Goal: Task Accomplishment & Management: Complete application form

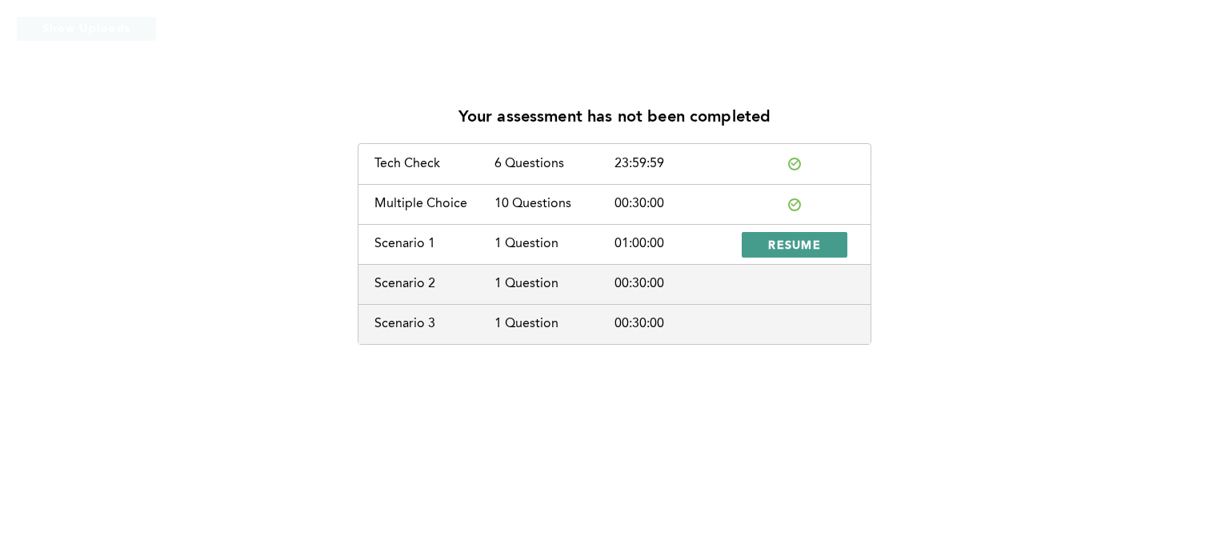
click at [807, 242] on span "RESUME" at bounding box center [794, 244] width 53 height 15
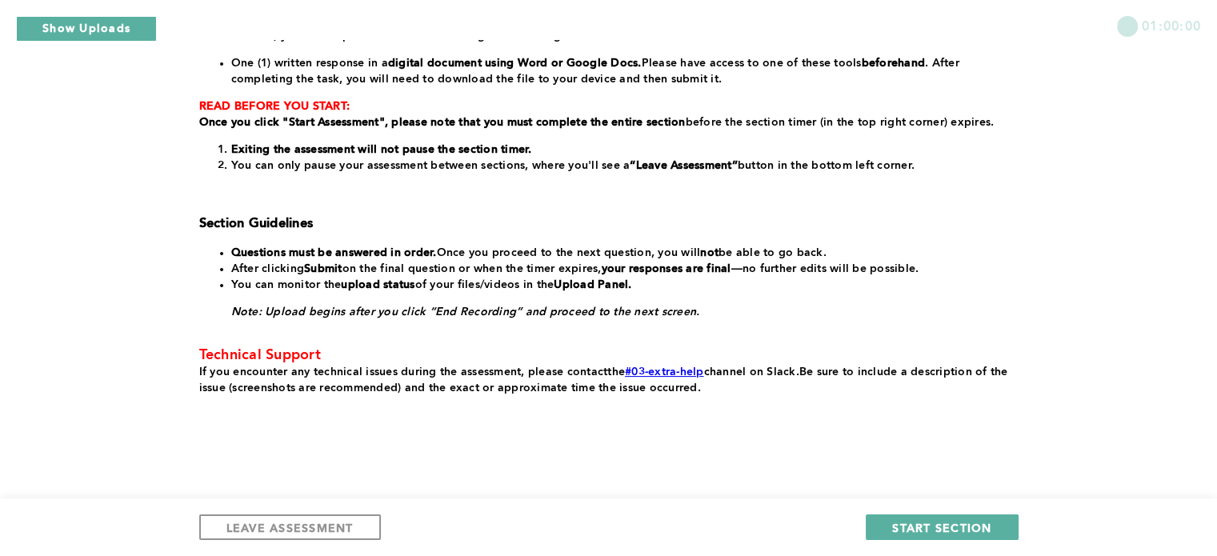
scroll to position [278, 0]
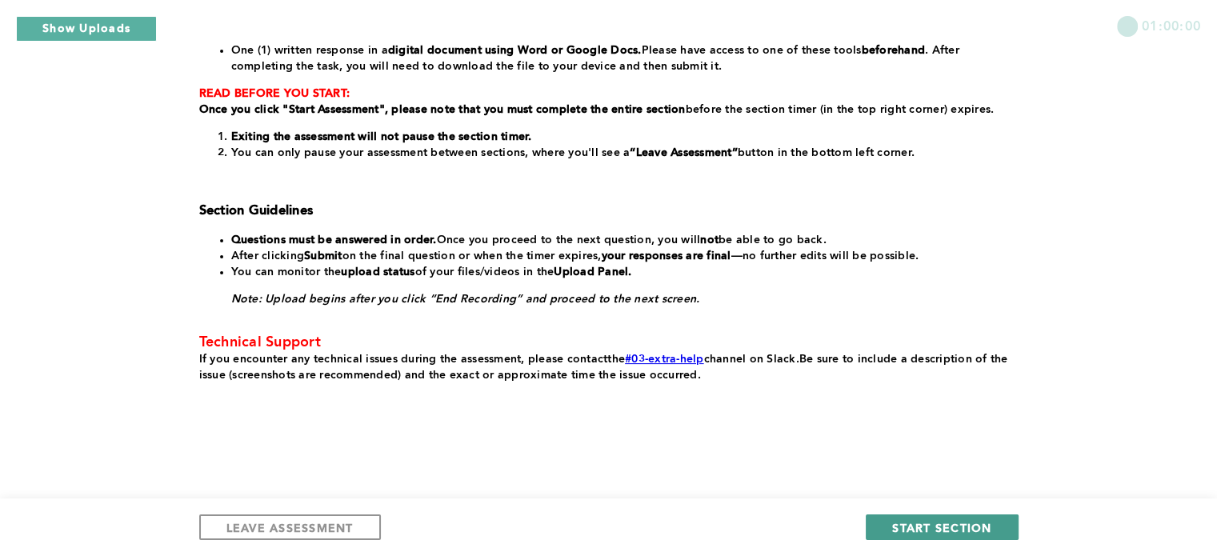
click at [964, 527] on span "START SECTION" at bounding box center [941, 527] width 99 height 15
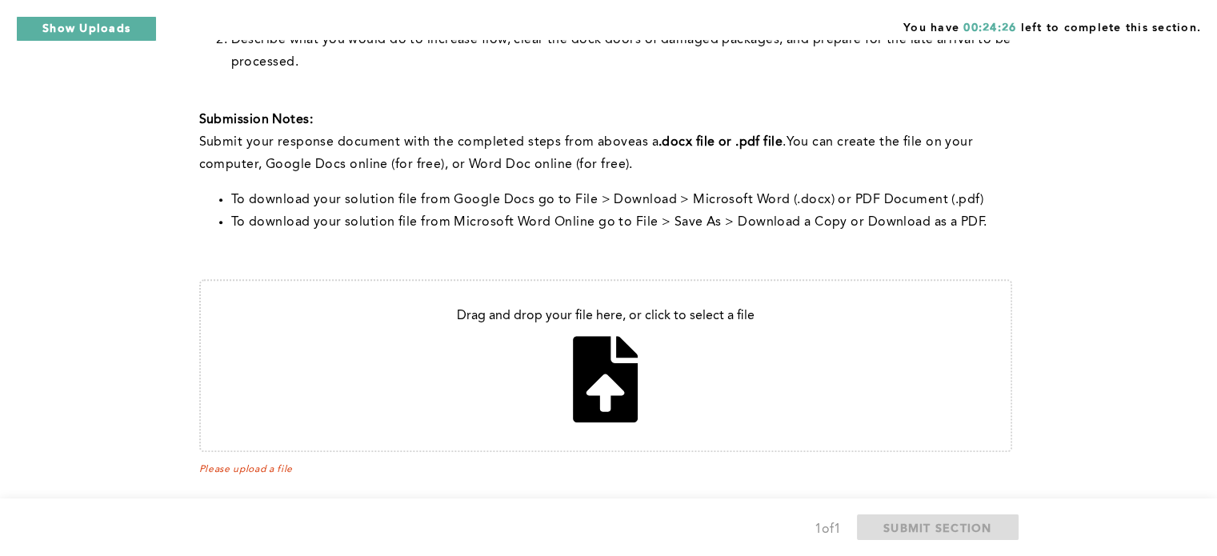
scroll to position [663, 0]
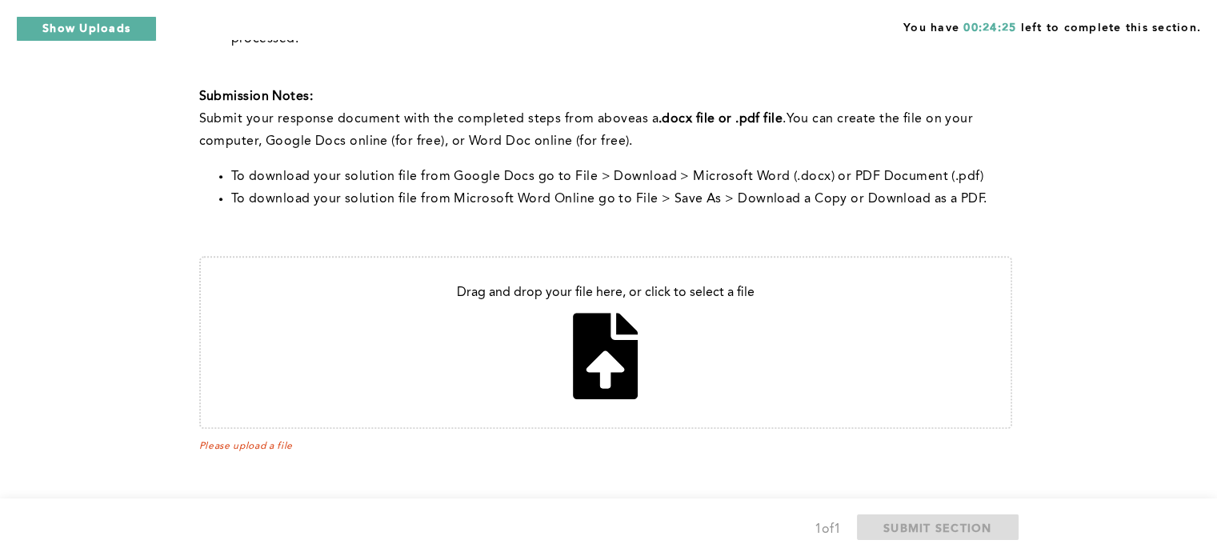
click at [610, 362] on input "file" at bounding box center [606, 343] width 810 height 170
type input "C:\fakepath\Response to Lead operations Manager scenario [DATE].docx"
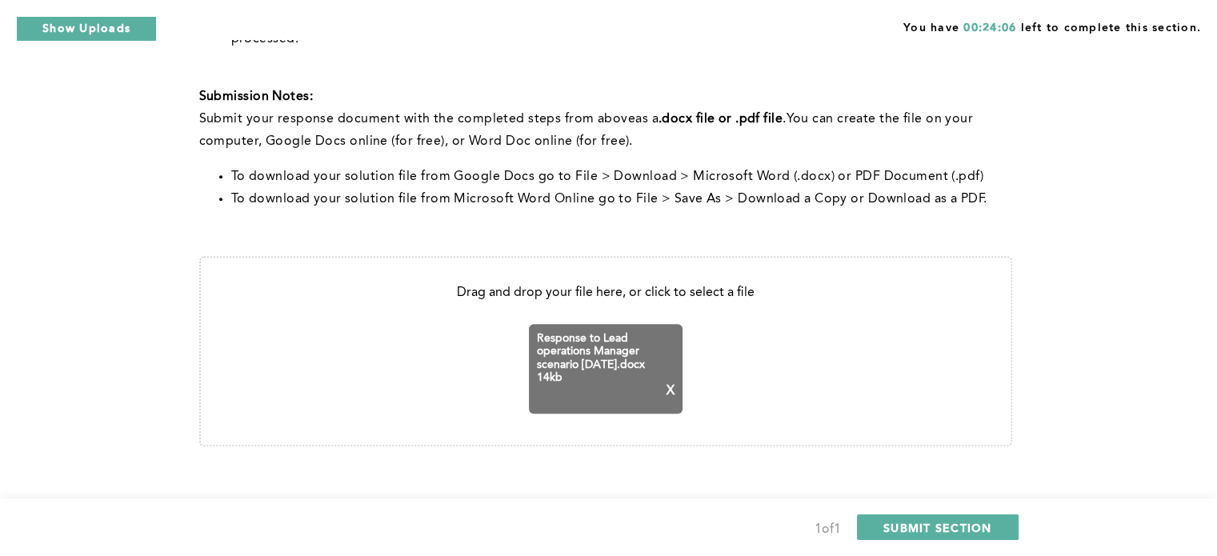
click at [794, 352] on input "file" at bounding box center [606, 351] width 810 height 187
click at [82, 26] on button "Show Uploads" at bounding box center [86, 29] width 141 height 26
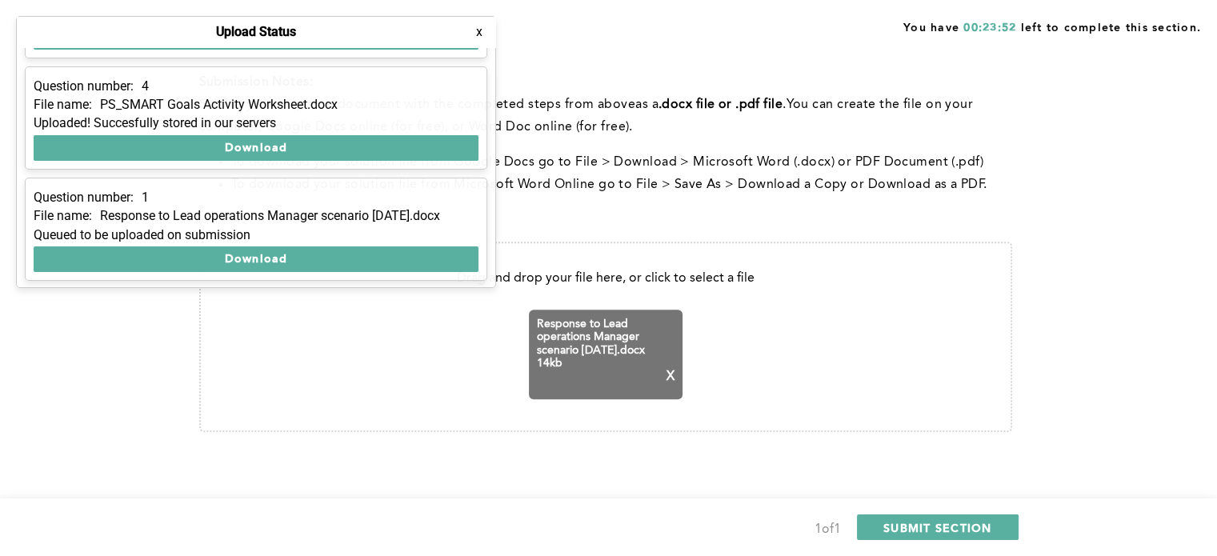
scroll to position [681, 0]
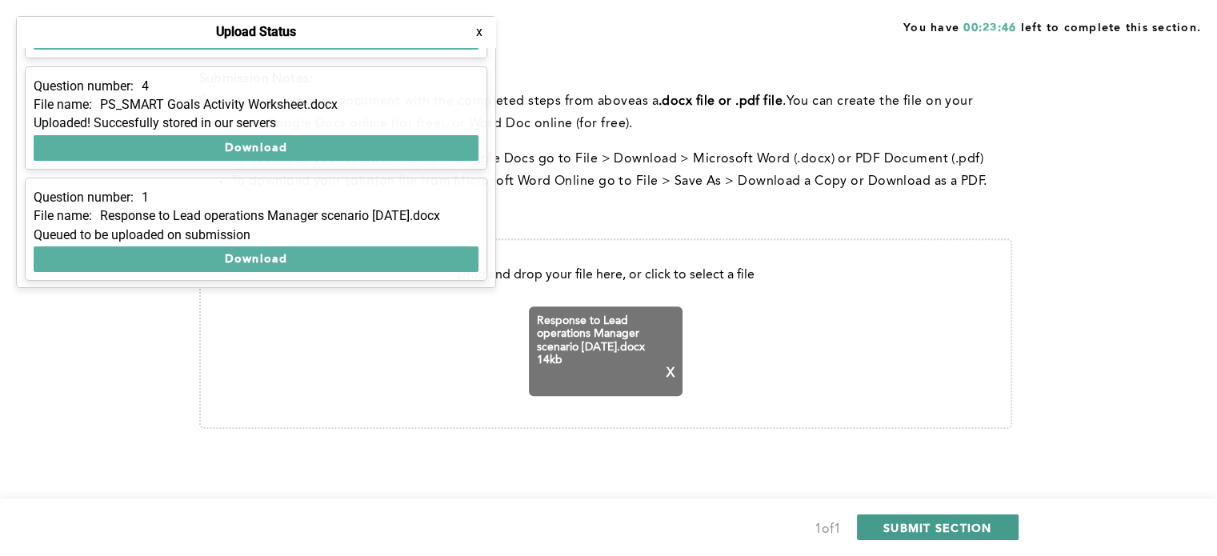
click at [956, 523] on span "SUBMIT SECTION" at bounding box center [937, 527] width 109 height 15
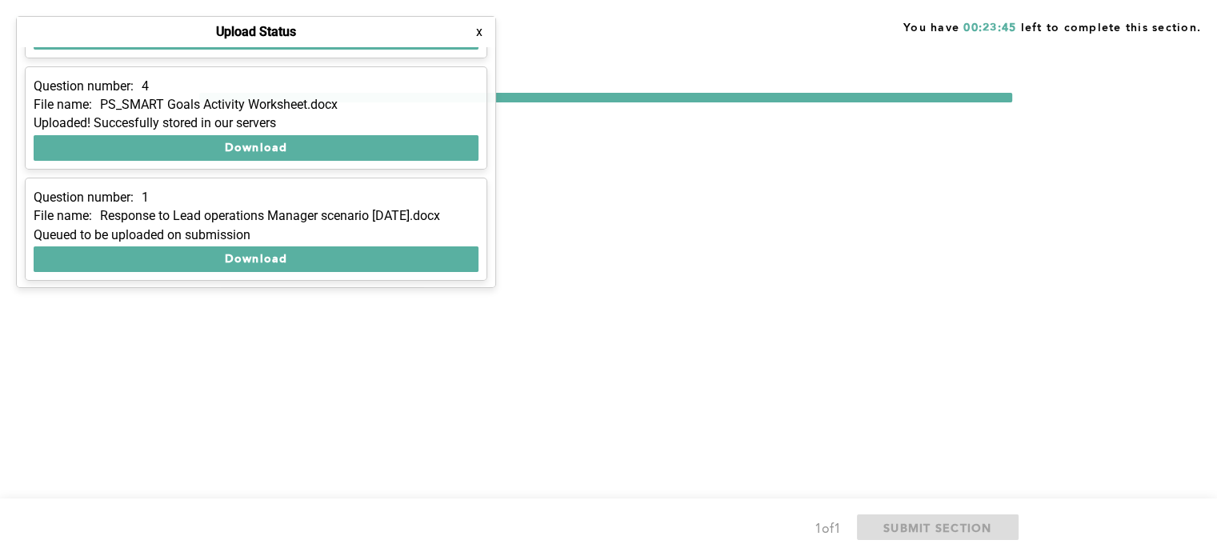
scroll to position [0, 0]
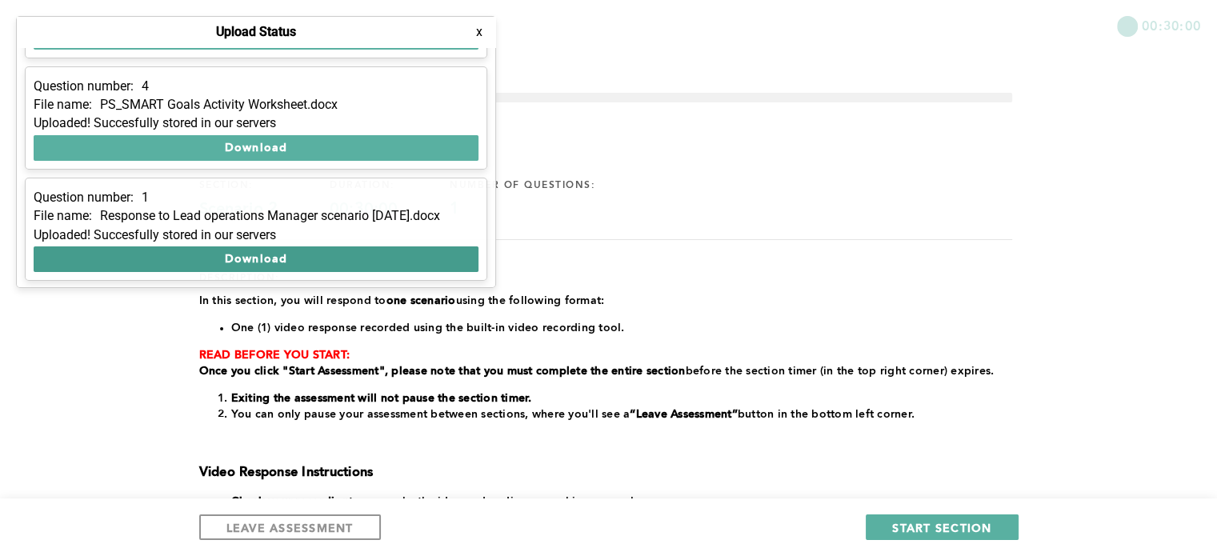
click at [288, 257] on button "Download" at bounding box center [256, 259] width 445 height 26
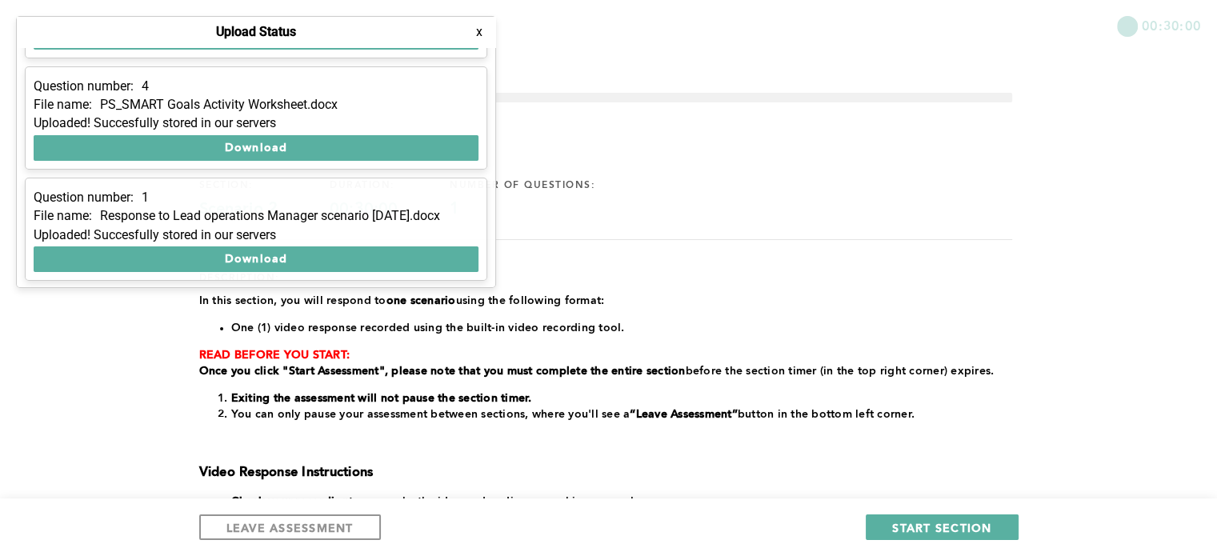
click at [860, 303] on p "﻿In this section, you will respond to one scenario using the following format:" at bounding box center [605, 301] width 813 height 16
click at [480, 34] on button "x" at bounding box center [479, 32] width 16 height 16
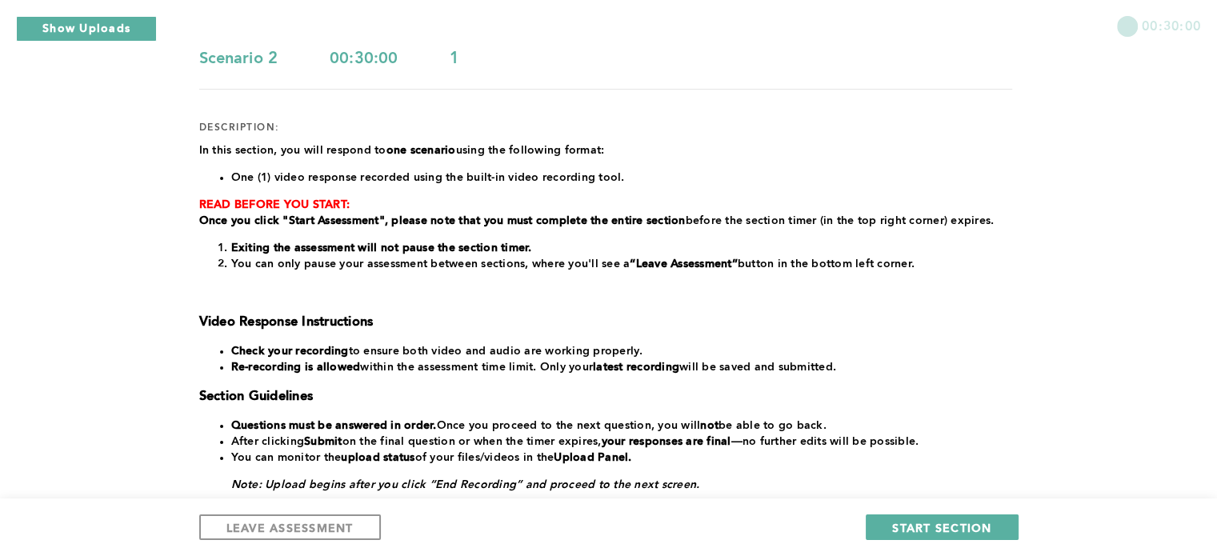
scroll to position [160, 0]
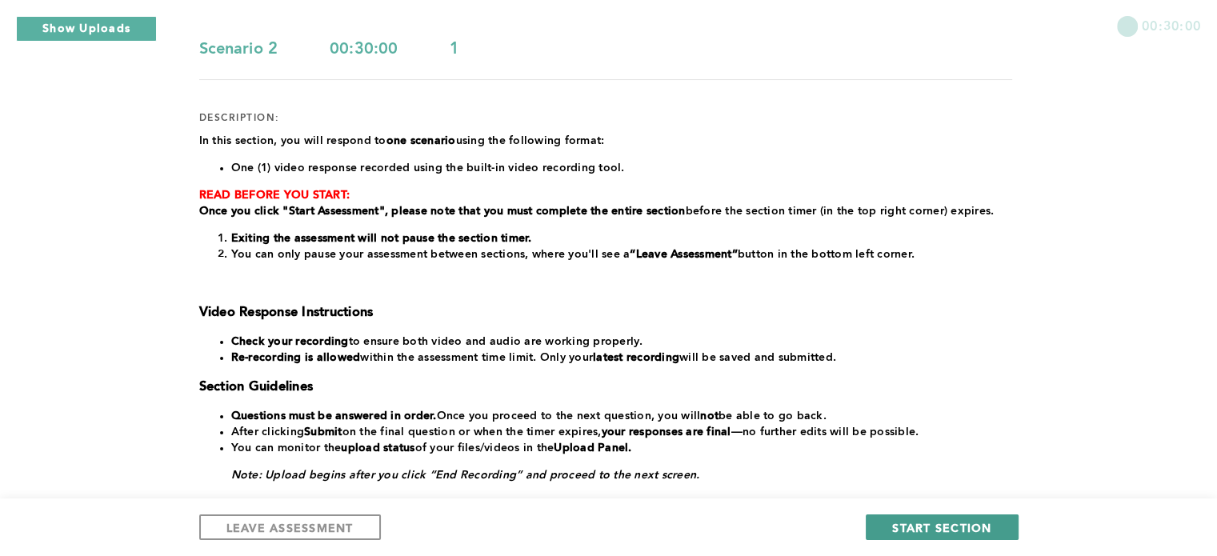
click at [961, 525] on span "START SECTION" at bounding box center [941, 527] width 99 height 15
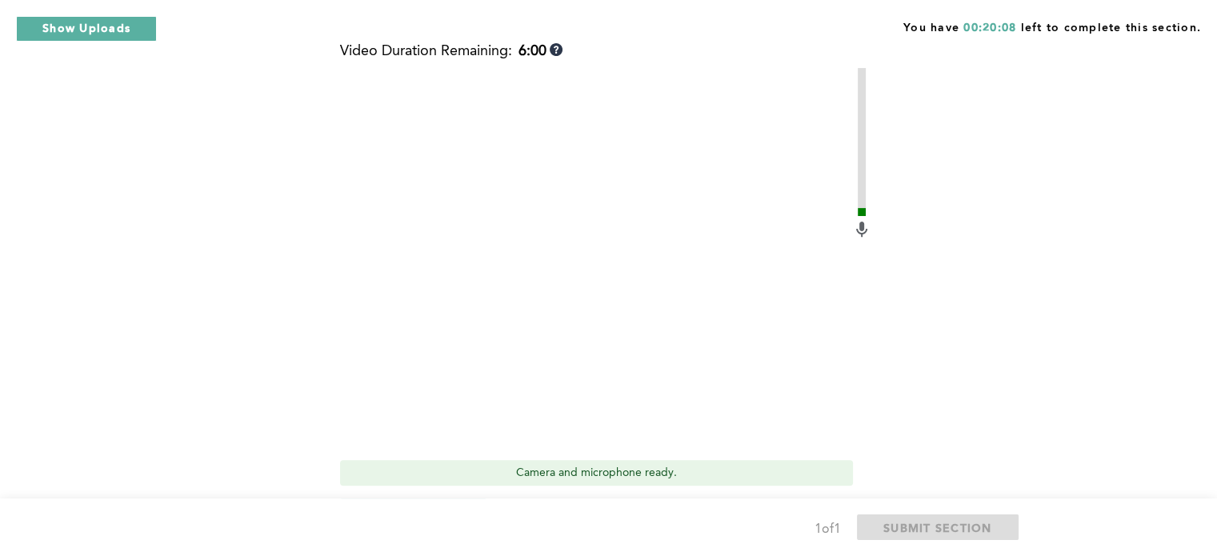
scroll to position [650, 0]
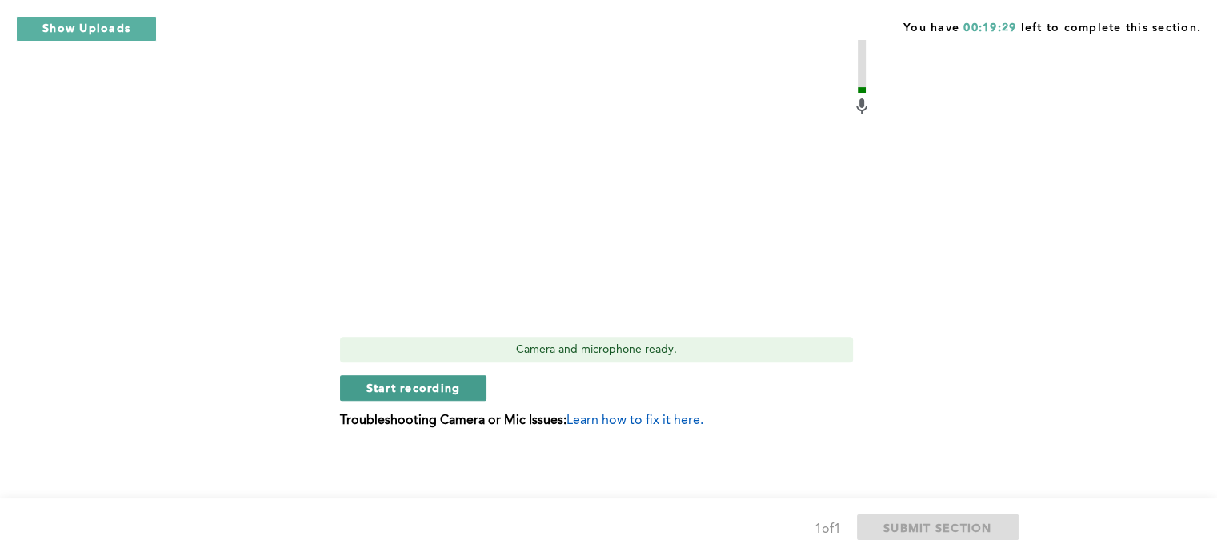
click at [426, 390] on span "Start recording" at bounding box center [413, 387] width 94 height 15
click at [426, 390] on span "Stop recording" at bounding box center [413, 387] width 94 height 15
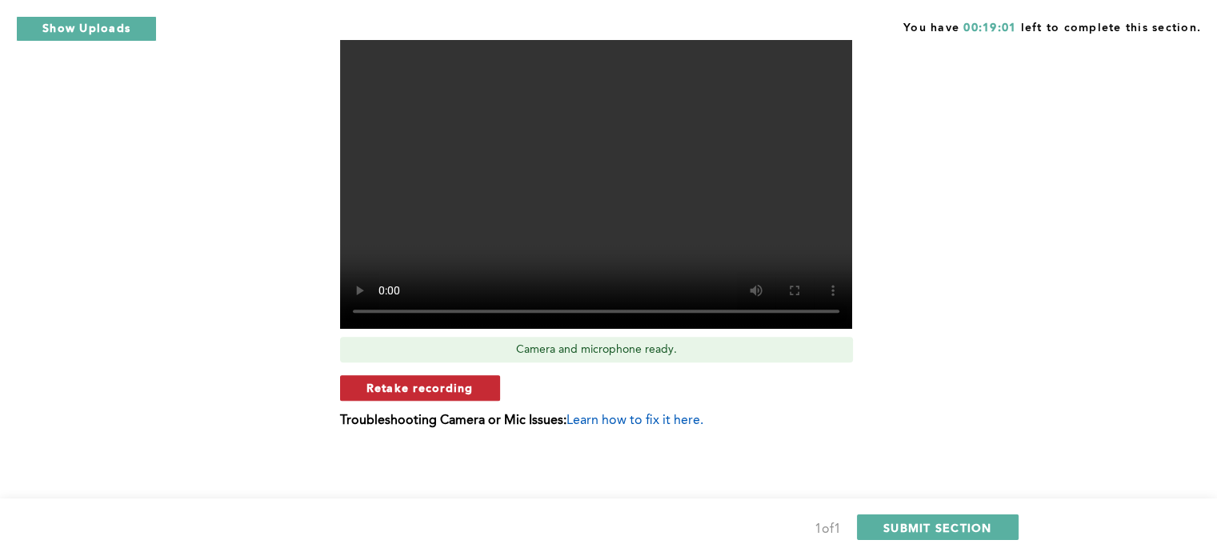
click at [427, 390] on span "Retake recording" at bounding box center [419, 387] width 107 height 15
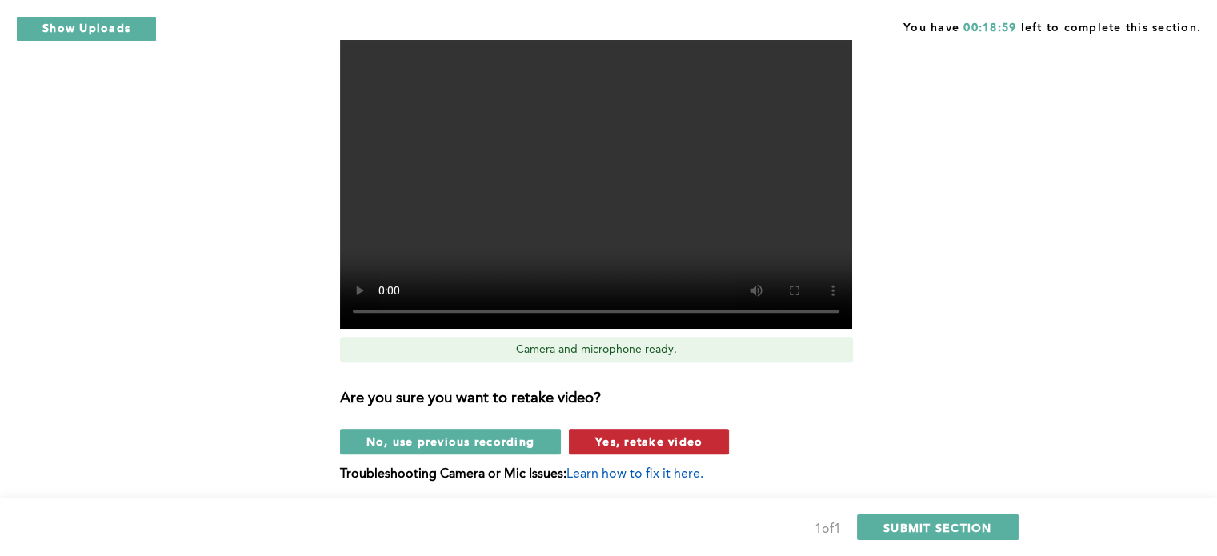
click at [659, 441] on span "Yes, retake video" at bounding box center [648, 441] width 107 height 15
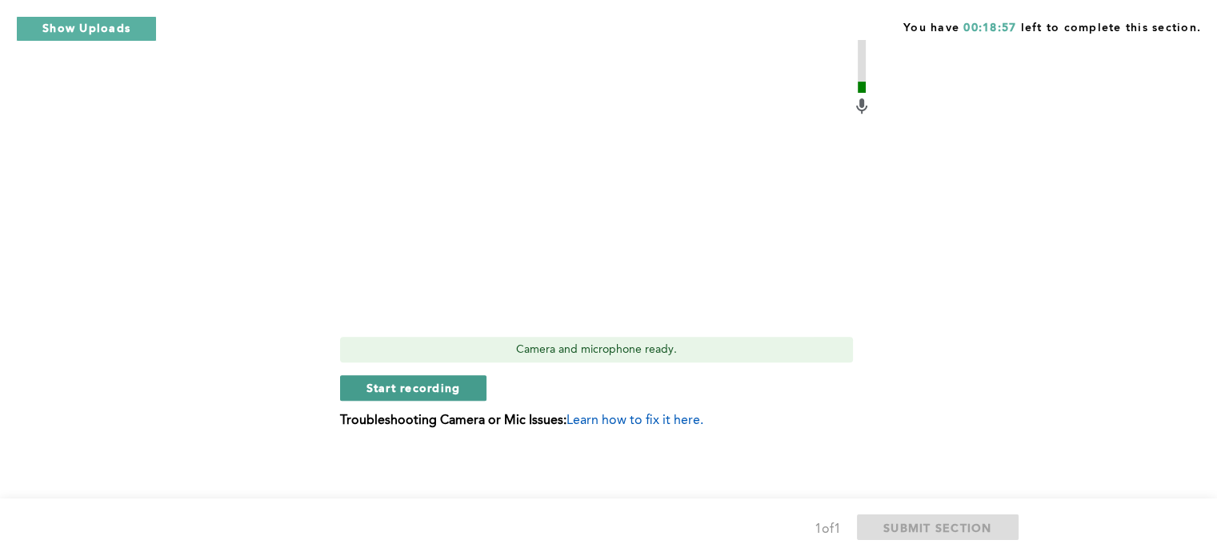
click at [406, 387] on span "Start recording" at bounding box center [413, 387] width 94 height 15
click at [398, 381] on span "Stop recording" at bounding box center [413, 387] width 94 height 15
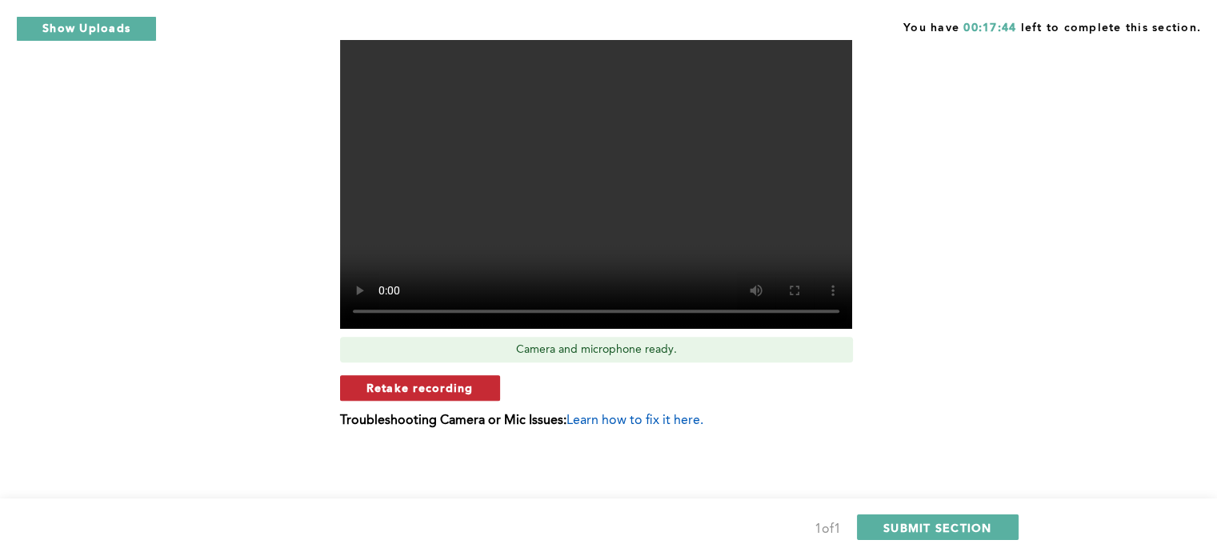
click at [442, 390] on span "Retake recording" at bounding box center [419, 387] width 107 height 15
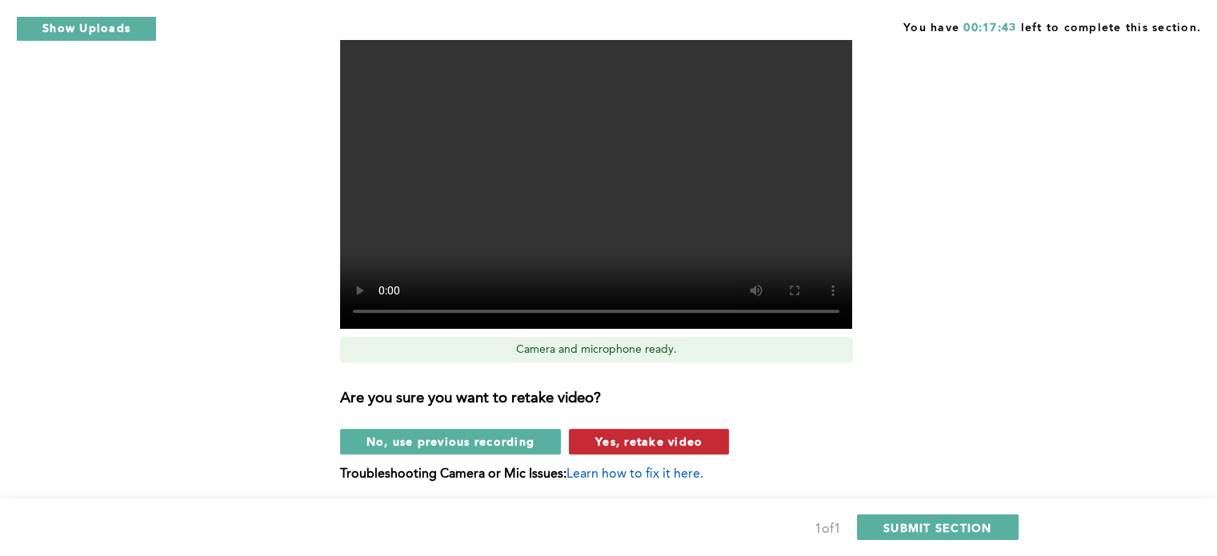
click at [669, 445] on span "Yes, retake video" at bounding box center [648, 441] width 107 height 15
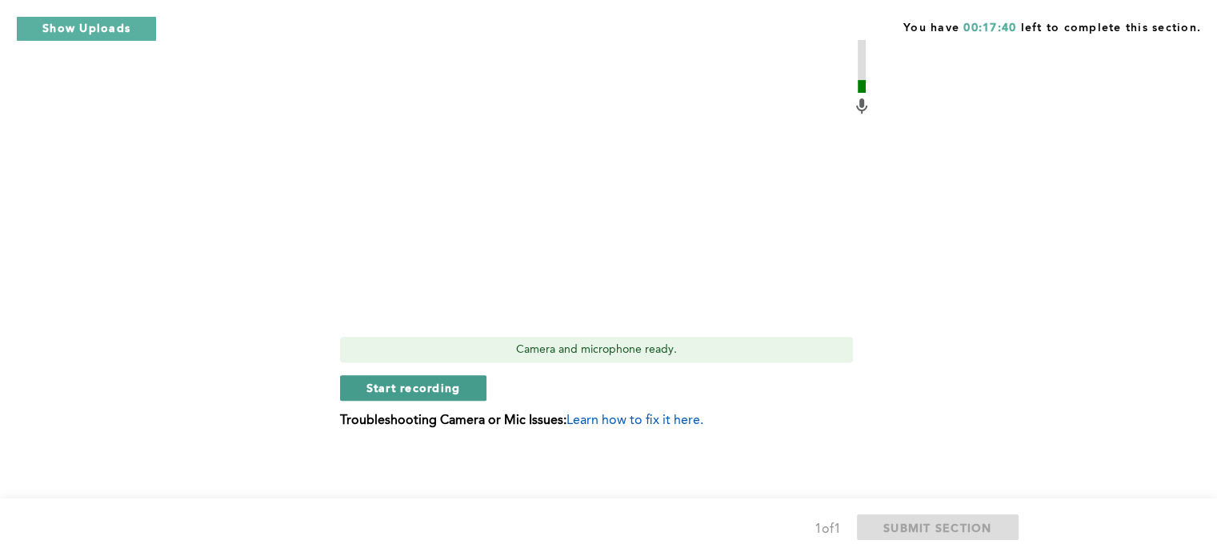
click at [413, 383] on span "Start recording" at bounding box center [413, 387] width 94 height 15
click at [414, 383] on span "Stop recording" at bounding box center [413, 387] width 94 height 15
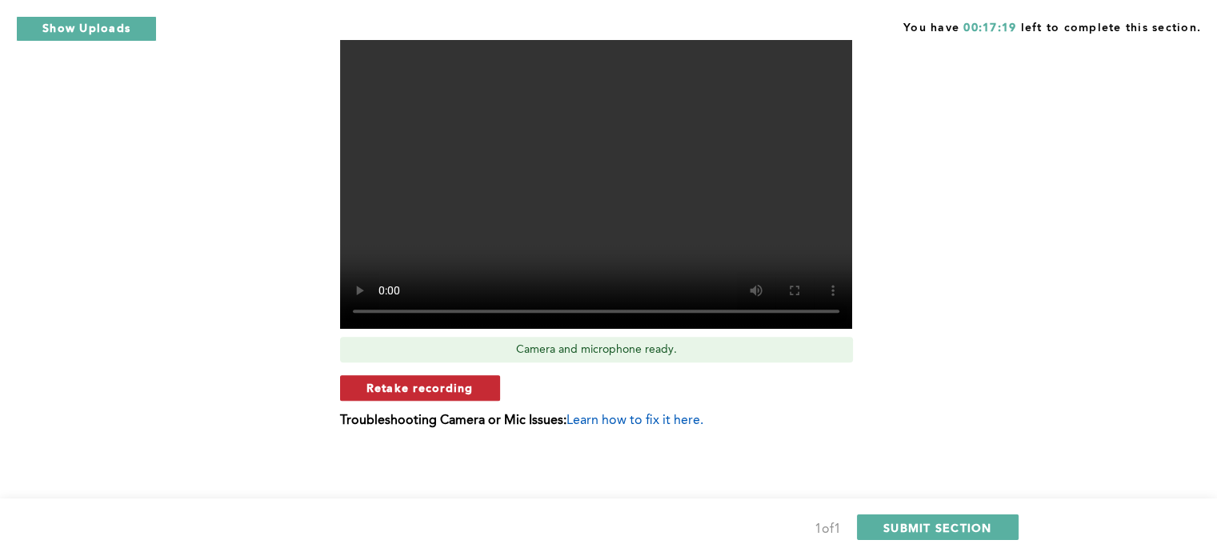
click at [450, 390] on span "Retake recording" at bounding box center [419, 387] width 107 height 15
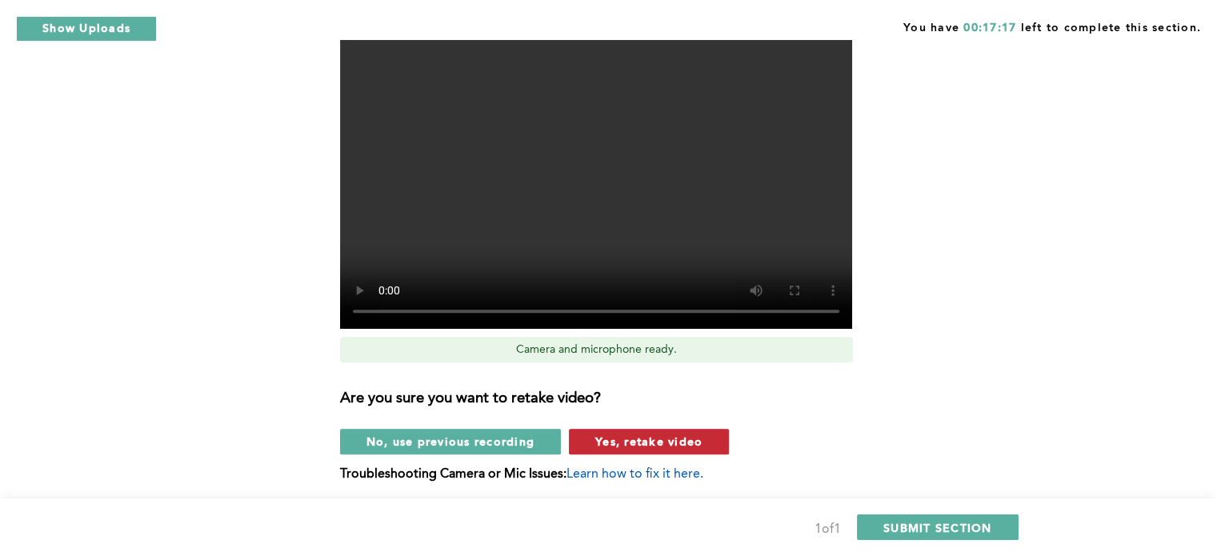
click at [669, 444] on span "Yes, retake video" at bounding box center [648, 441] width 107 height 15
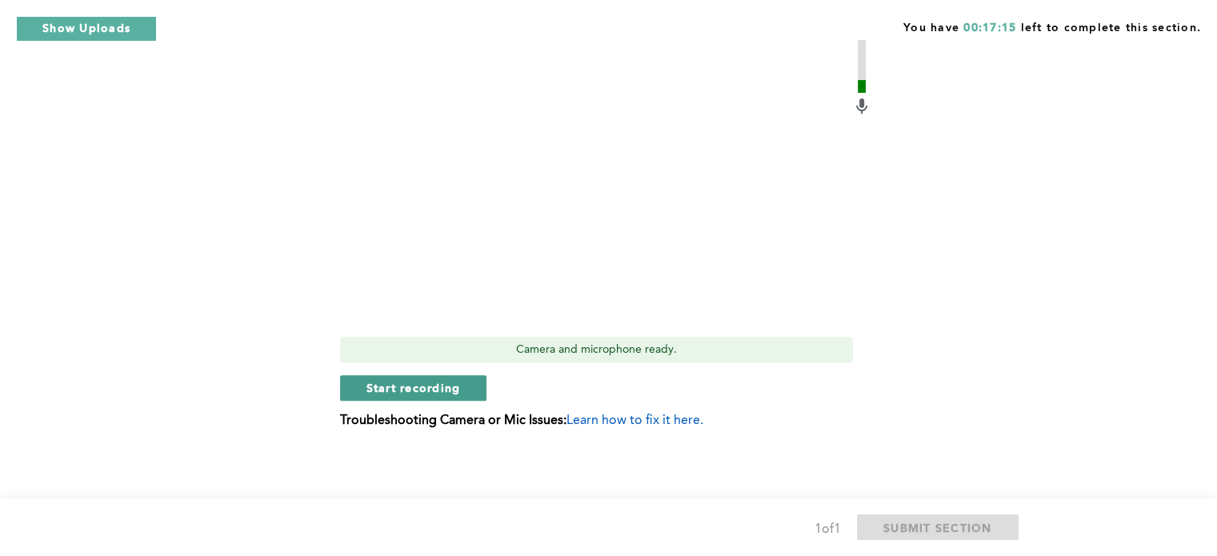
click at [450, 383] on span "Start recording" at bounding box center [413, 387] width 94 height 15
click at [450, 383] on span "Stop recording" at bounding box center [413, 387] width 94 height 15
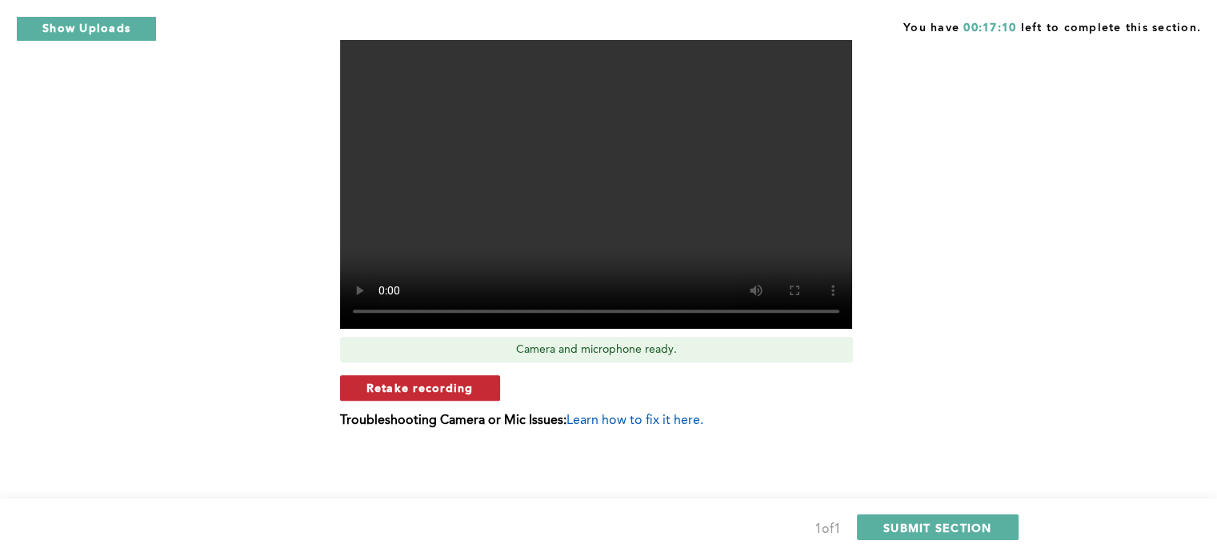
click at [450, 383] on span "Retake recording" at bounding box center [419, 387] width 107 height 15
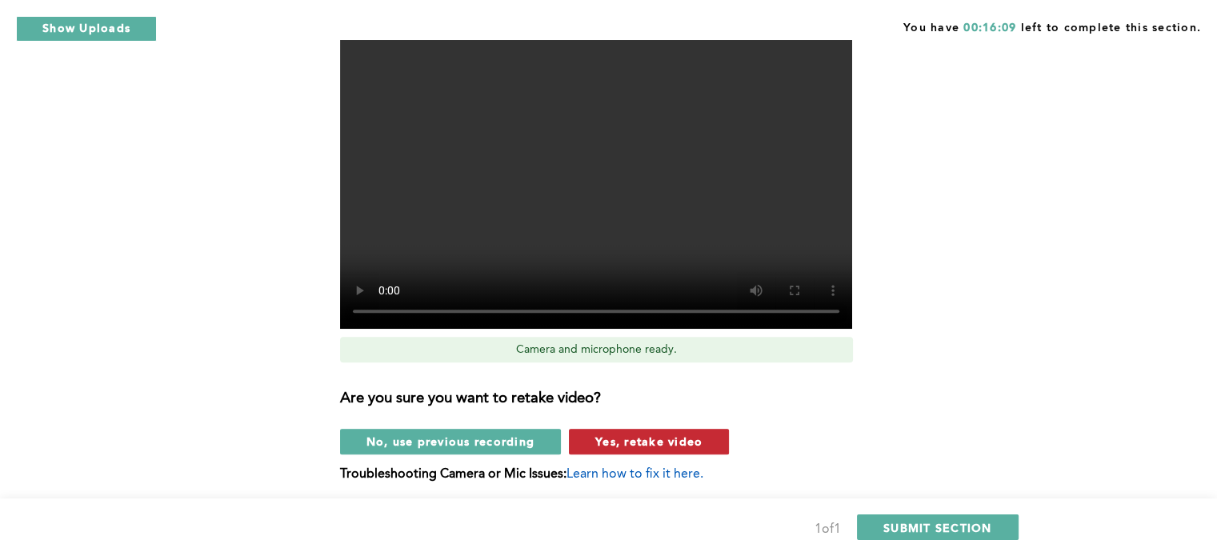
click at [604, 438] on span "Yes, retake video" at bounding box center [648, 441] width 107 height 15
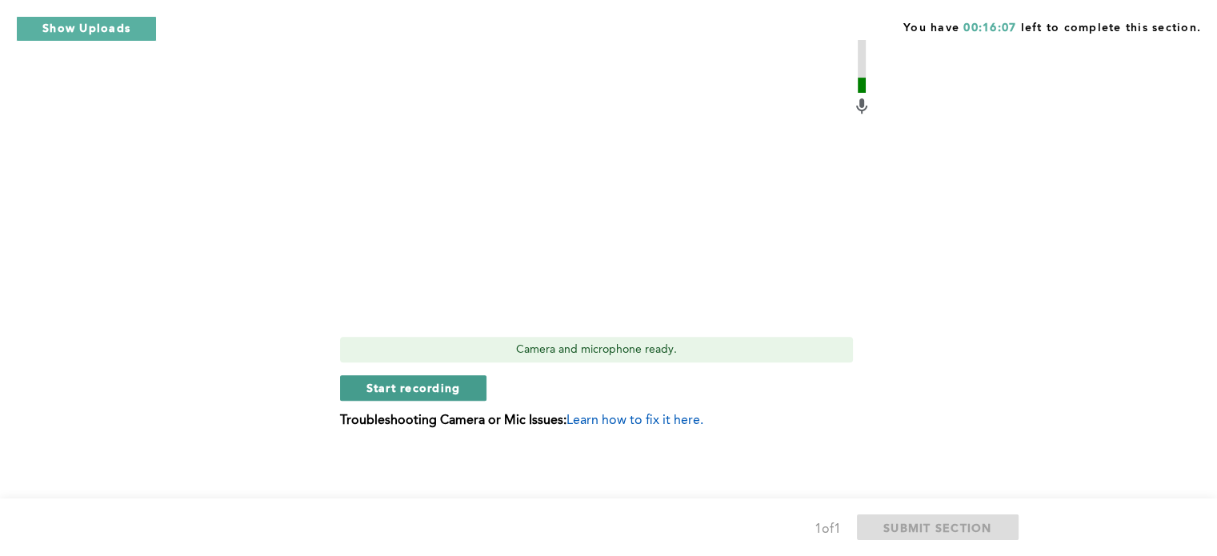
click at [414, 383] on span "Start recording" at bounding box center [413, 387] width 94 height 15
click at [430, 389] on span "Stop recording" at bounding box center [413, 387] width 94 height 15
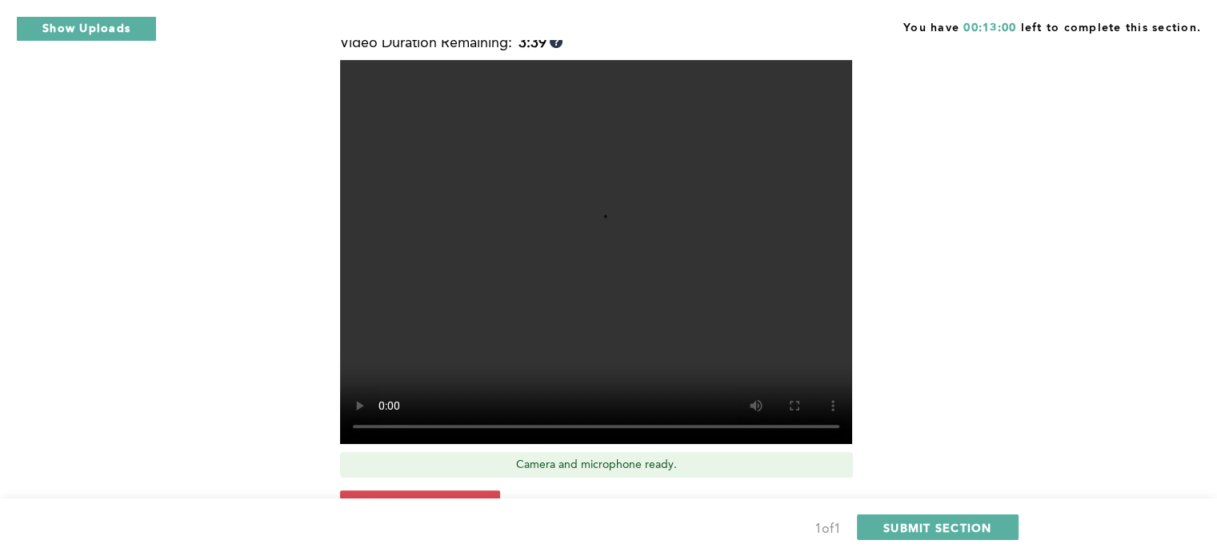
scroll to position [570, 0]
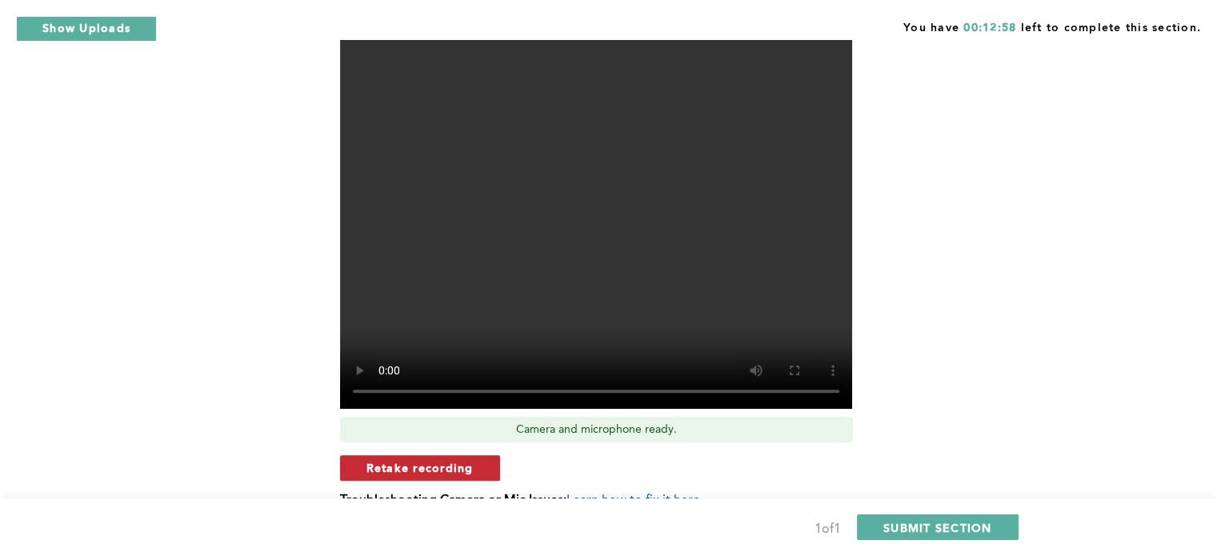
click at [430, 465] on span "Retake recording" at bounding box center [419, 467] width 107 height 15
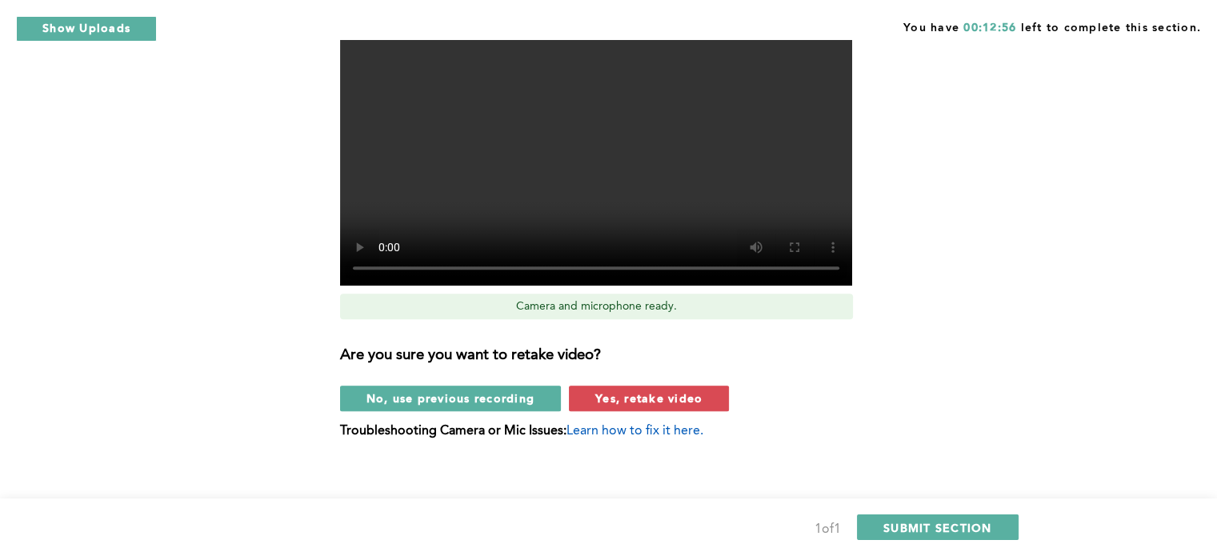
scroll to position [704, 0]
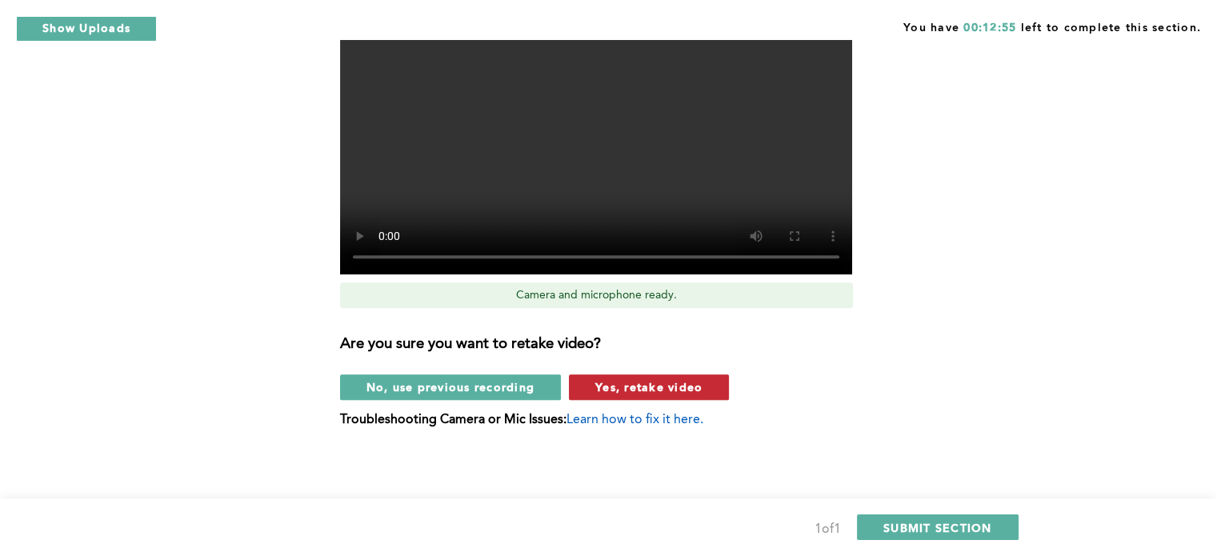
click at [673, 386] on span "Yes, retake video" at bounding box center [648, 386] width 107 height 15
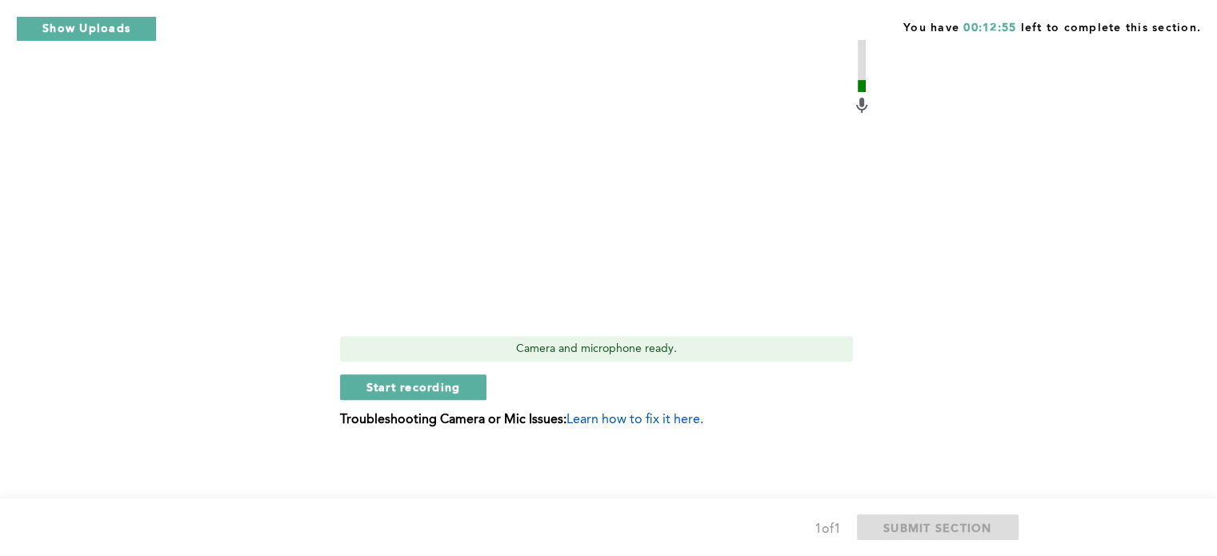
scroll to position [650, 0]
click at [468, 389] on button "Start recording" at bounding box center [413, 388] width 147 height 26
click at [424, 383] on span "Stop recording" at bounding box center [413, 387] width 94 height 15
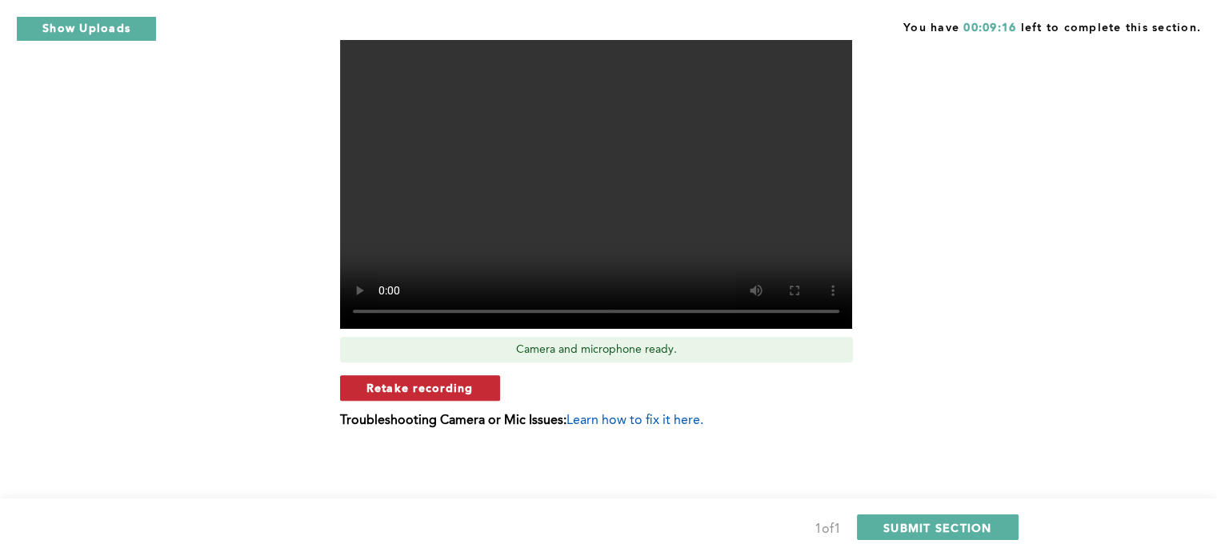
click at [431, 393] on span "Retake recording" at bounding box center [419, 387] width 107 height 15
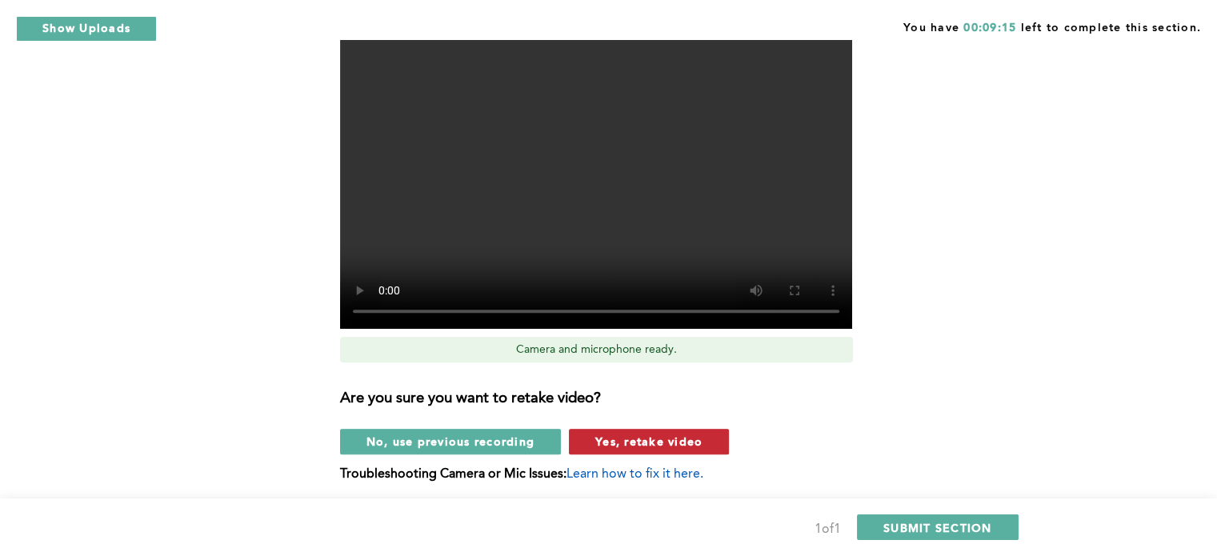
click at [661, 444] on span "Yes, retake video" at bounding box center [648, 441] width 107 height 15
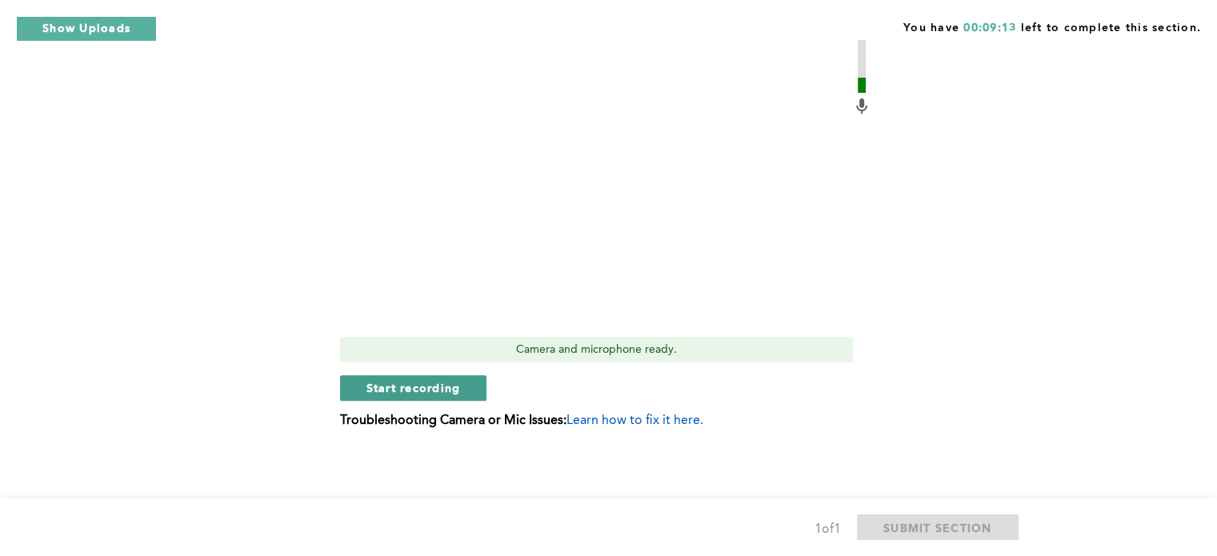
click at [442, 383] on span "Start recording" at bounding box center [413, 387] width 94 height 15
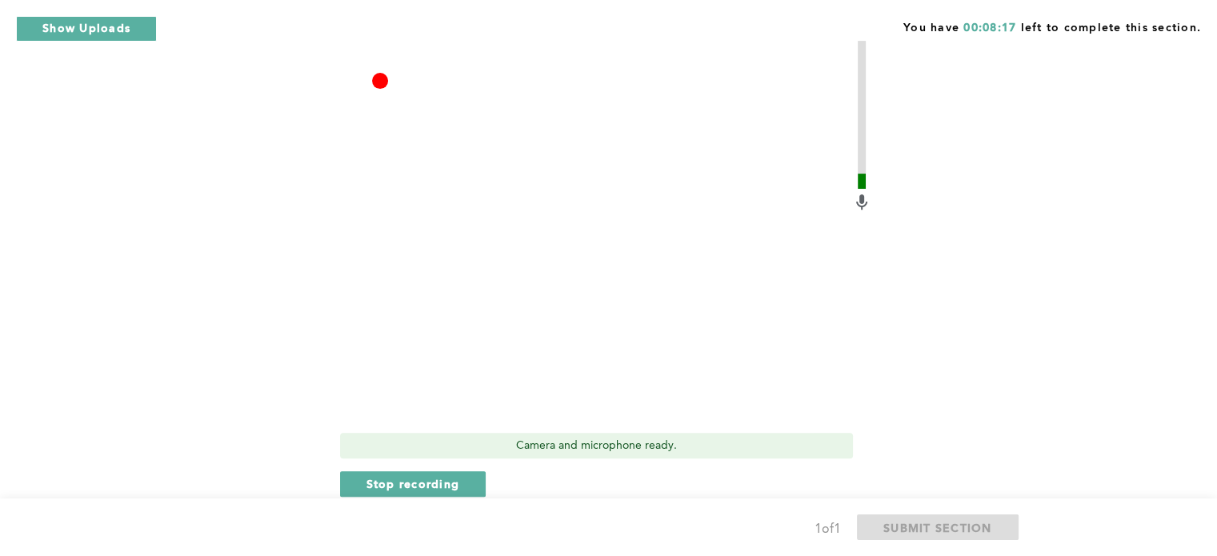
scroll to position [570, 0]
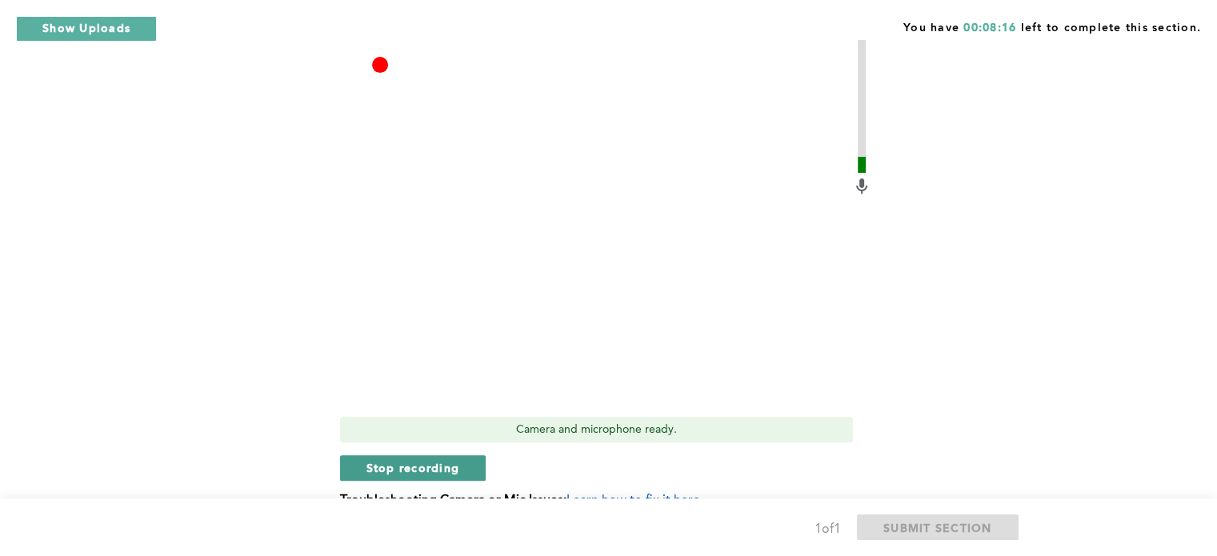
click at [432, 466] on span "Stop recording" at bounding box center [413, 467] width 94 height 15
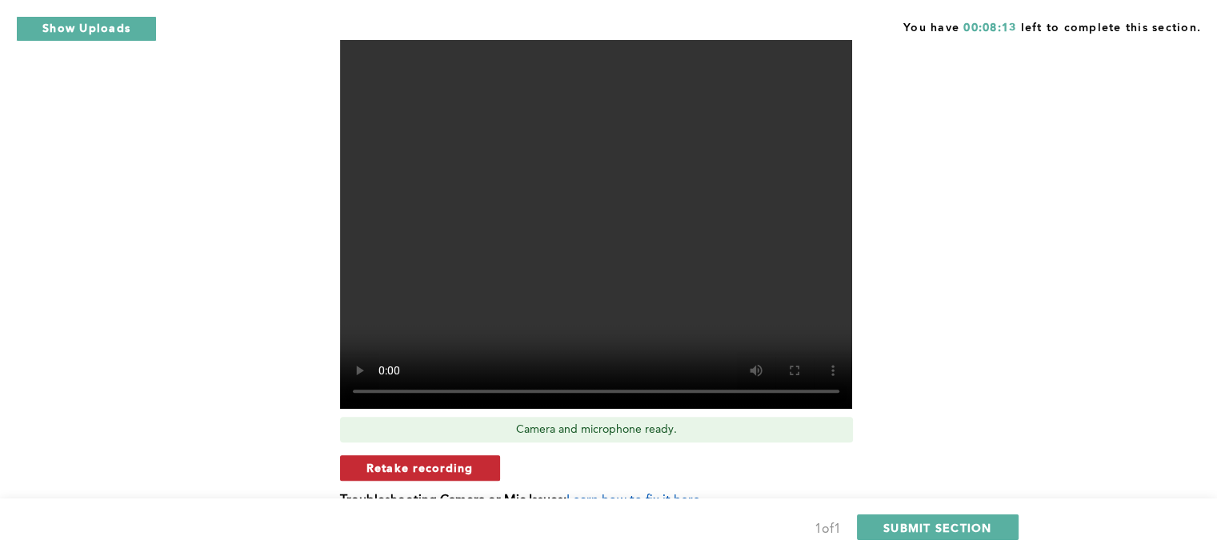
click at [461, 468] on span "Retake recording" at bounding box center [419, 467] width 107 height 15
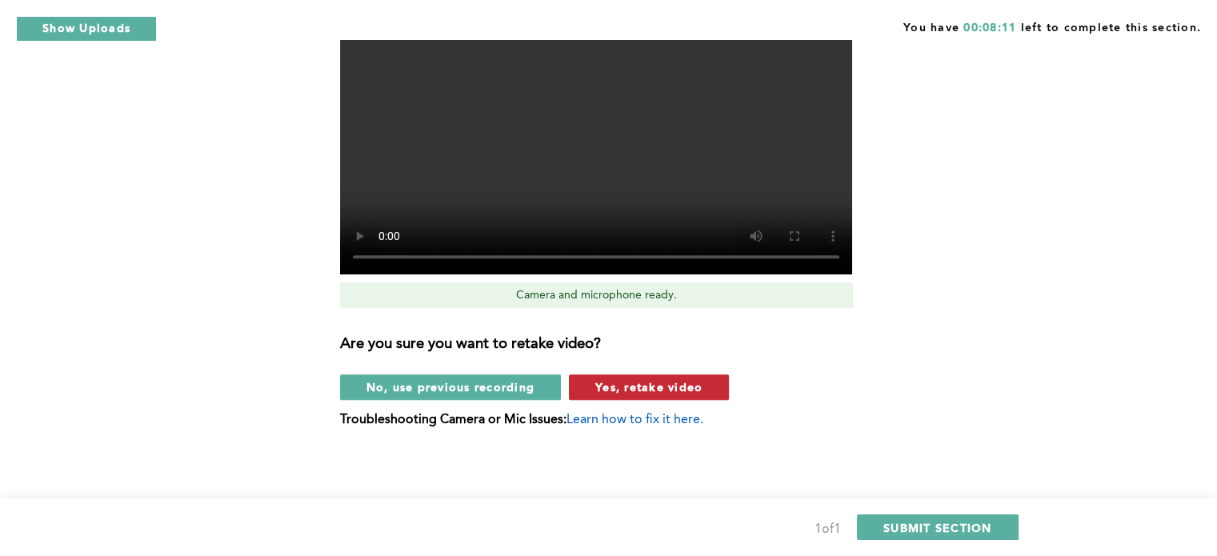
click at [667, 384] on span "Yes, retake video" at bounding box center [648, 386] width 107 height 15
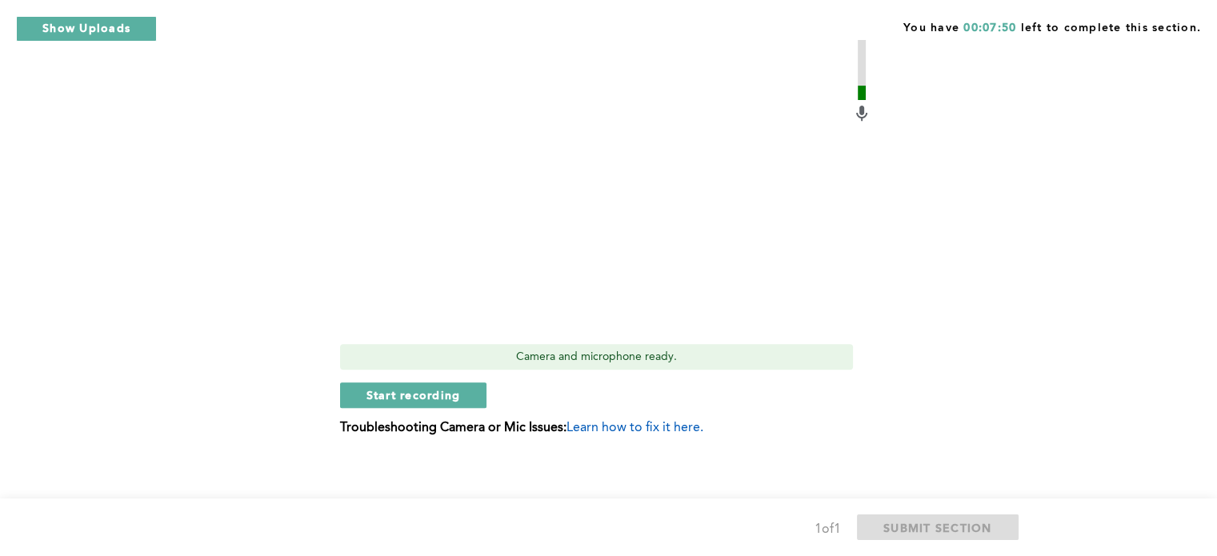
scroll to position [650, 0]
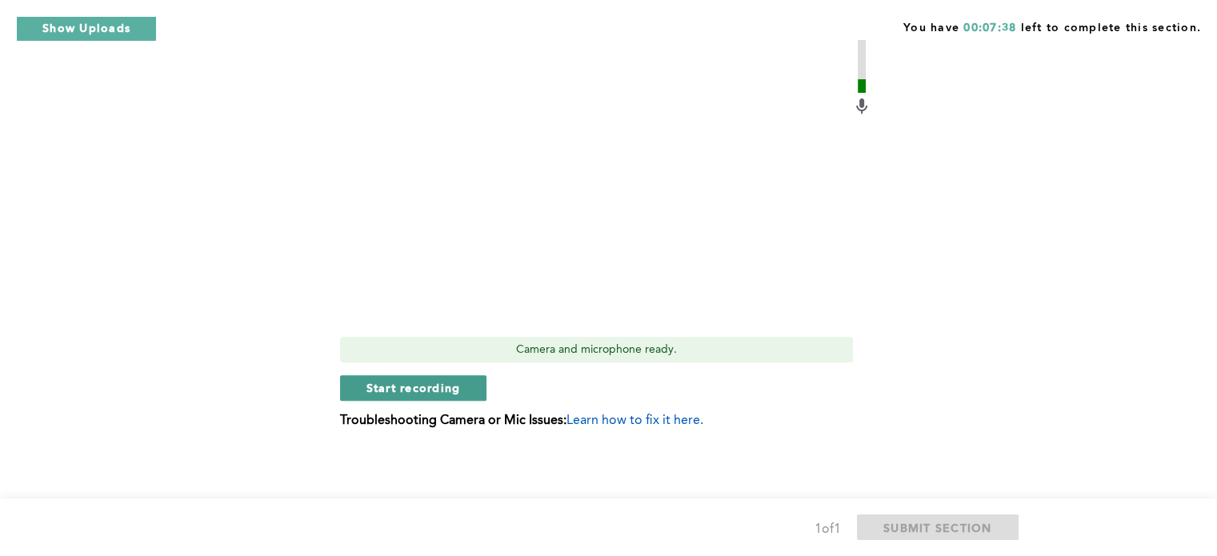
click at [462, 386] on button "Start recording" at bounding box center [413, 388] width 147 height 26
click at [461, 383] on button "Stop recording" at bounding box center [413, 388] width 146 height 26
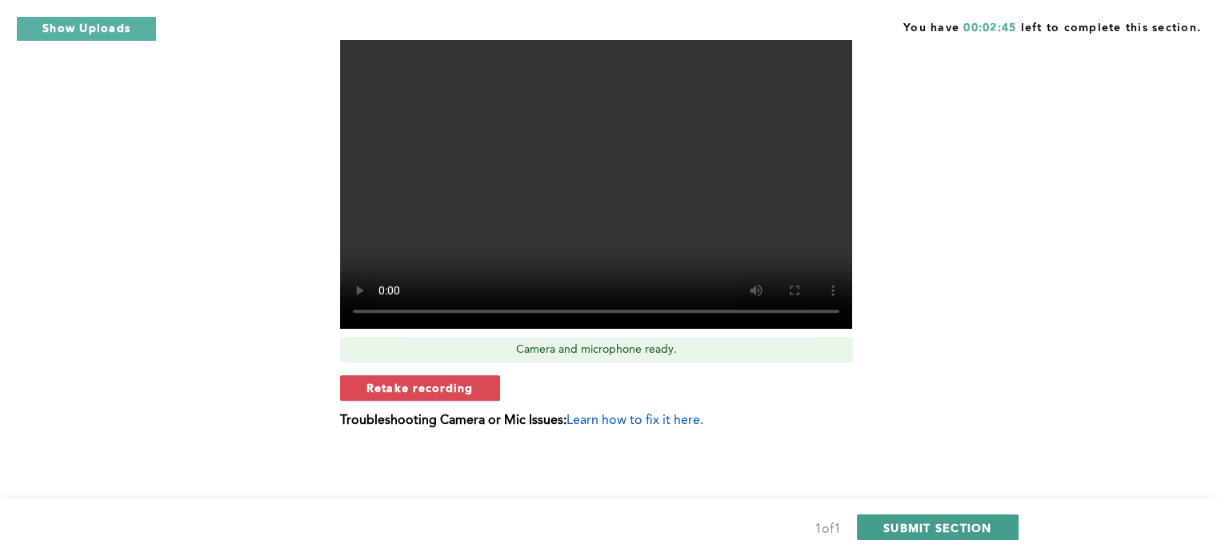
click at [968, 524] on span "SUBMIT SECTION" at bounding box center [937, 527] width 109 height 15
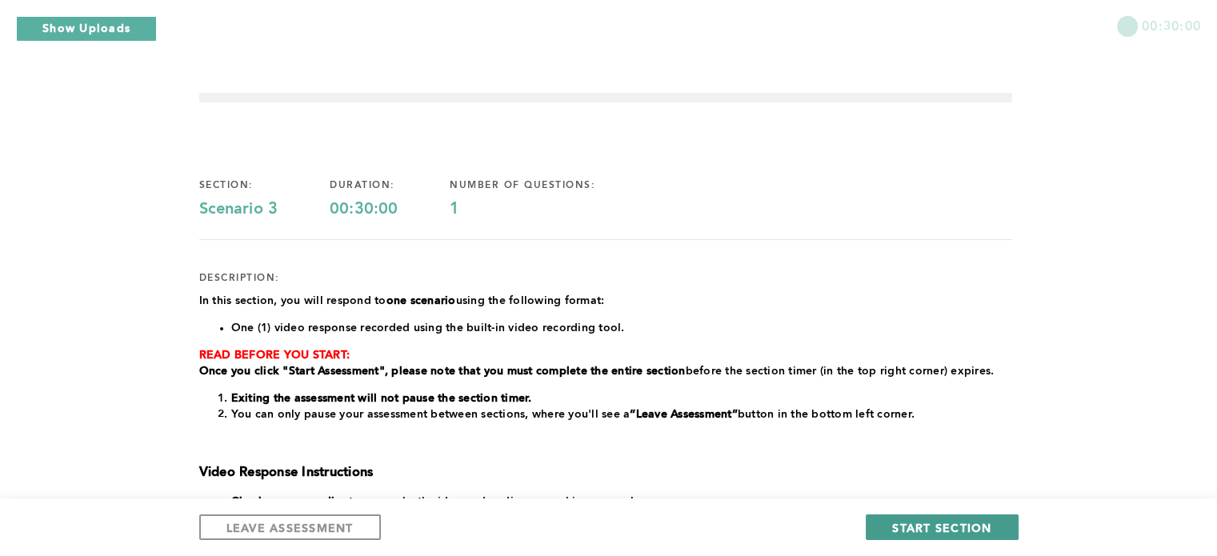
click at [962, 530] on span "START SECTION" at bounding box center [941, 527] width 99 height 15
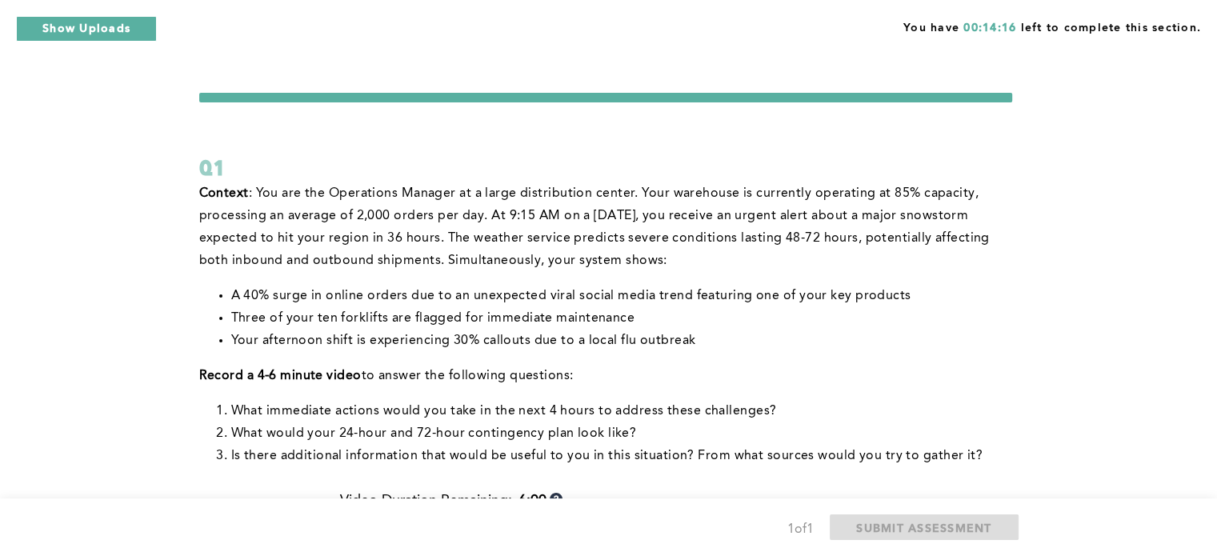
drag, startPoint x: 573, startPoint y: 22, endPoint x: 103, endPoint y: 27, distance: 469.7
click at [103, 27] on button "Show Uploads" at bounding box center [86, 29] width 141 height 26
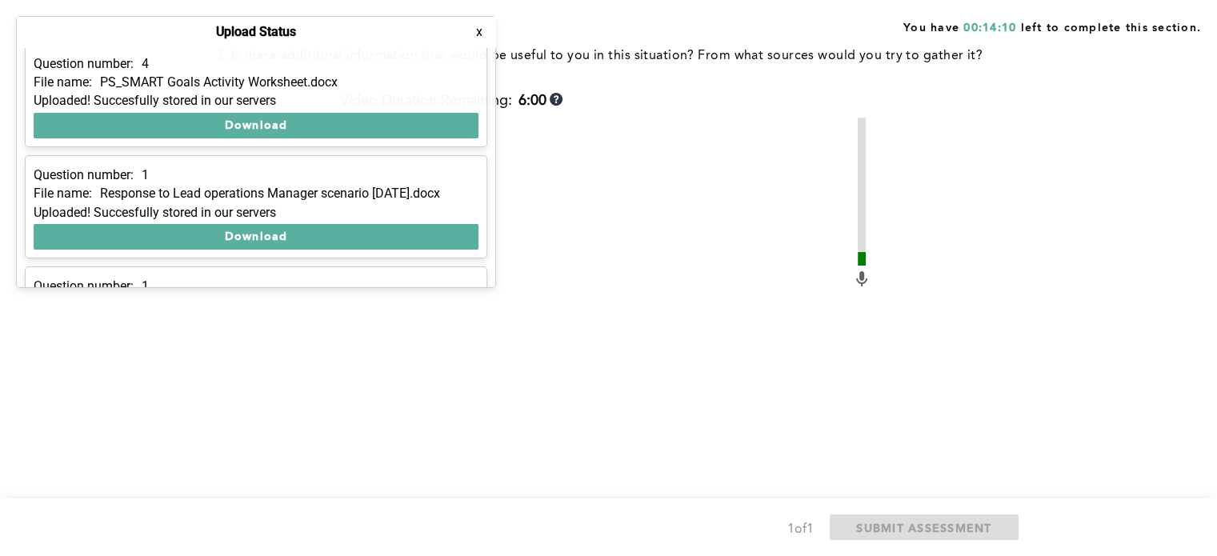
scroll to position [204, 0]
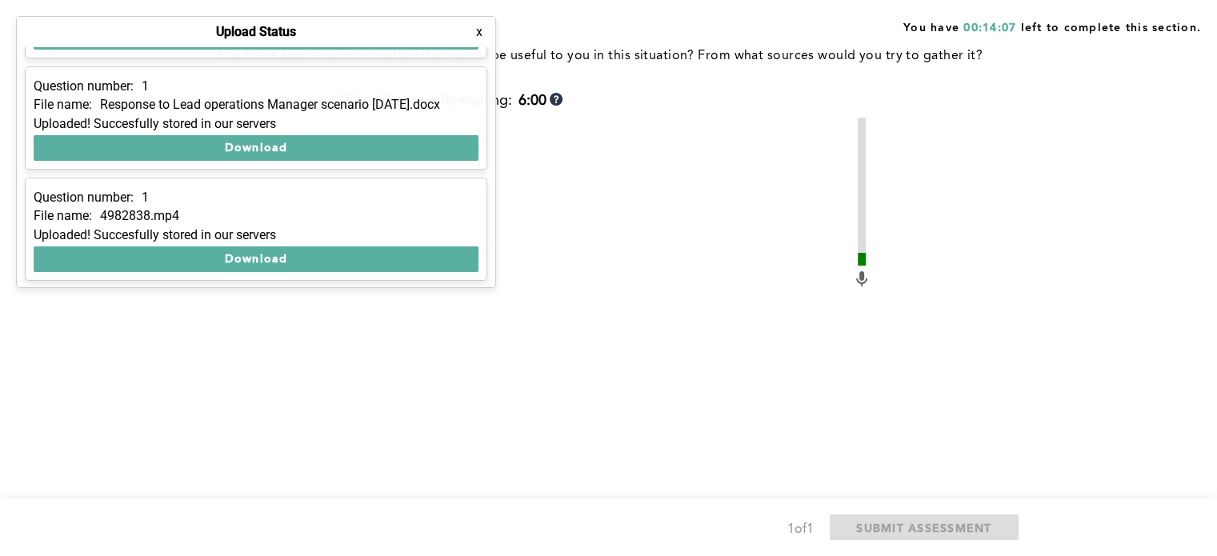
click at [1151, 281] on div "You have 00:14:07 left to complete this section. Q1 Context : You are the Opera…" at bounding box center [608, 165] width 1217 height 1130
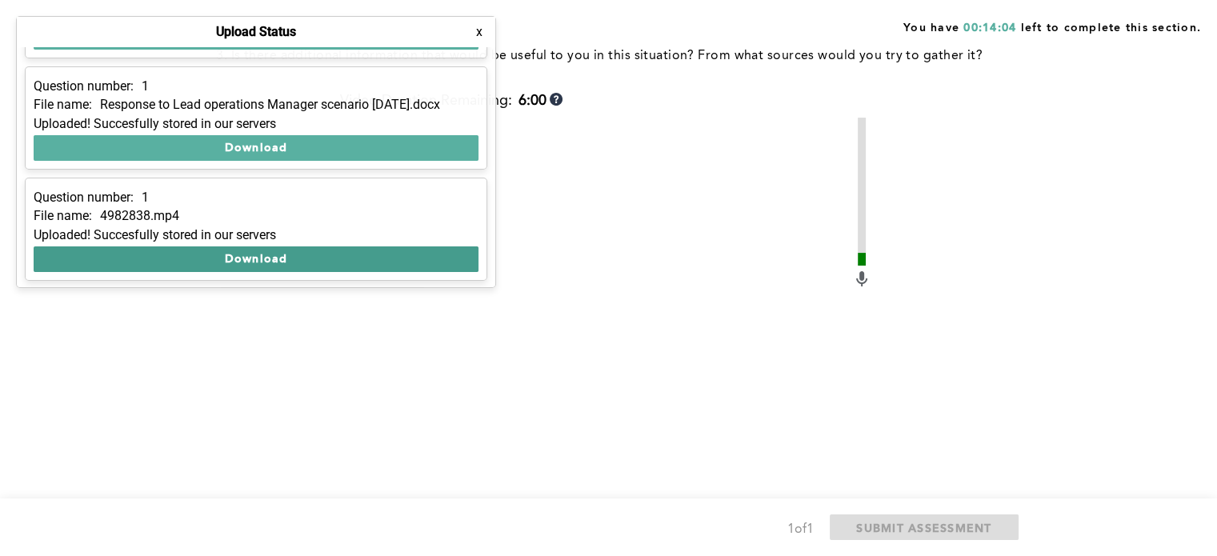
click at [310, 256] on button "Download" at bounding box center [256, 259] width 445 height 26
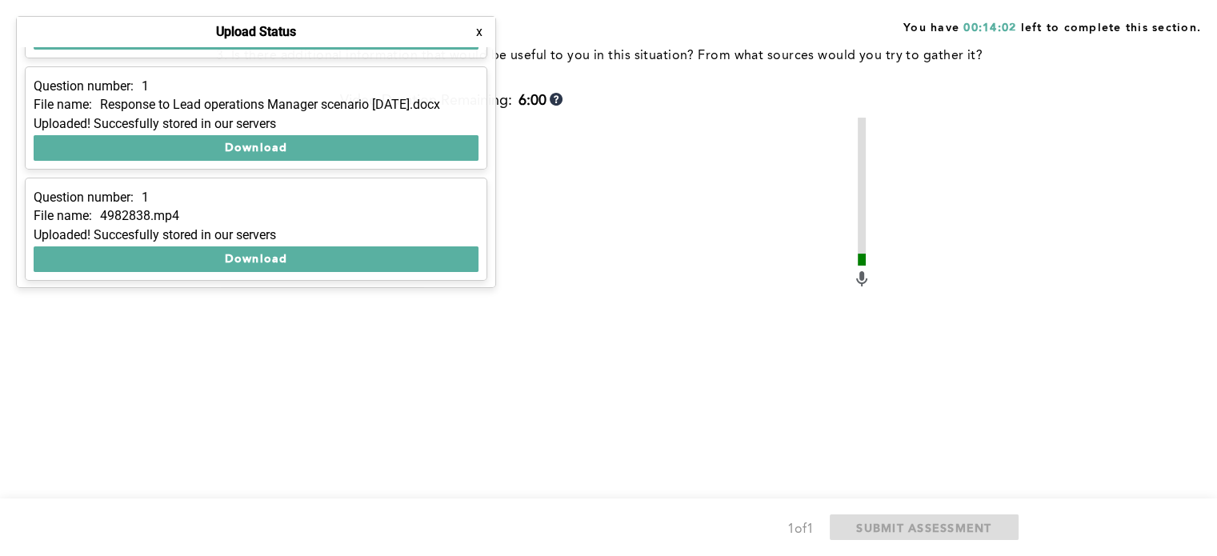
click at [479, 36] on button "x" at bounding box center [479, 32] width 16 height 16
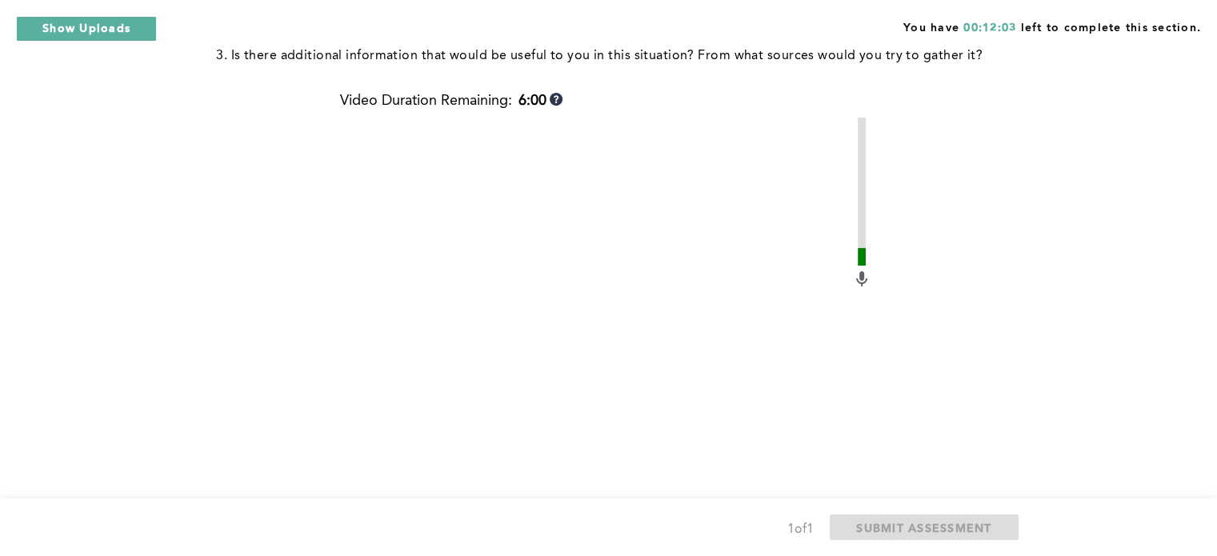
scroll to position [560, 0]
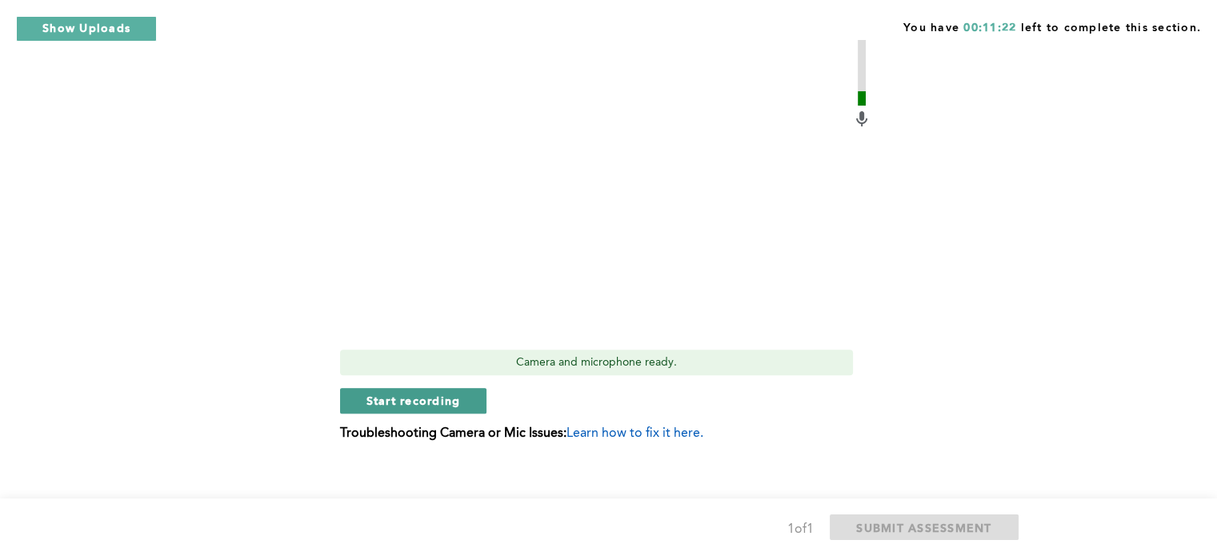
click at [429, 399] on span "Start recording" at bounding box center [413, 400] width 94 height 15
click at [442, 396] on span "Stop recording" at bounding box center [413, 400] width 94 height 15
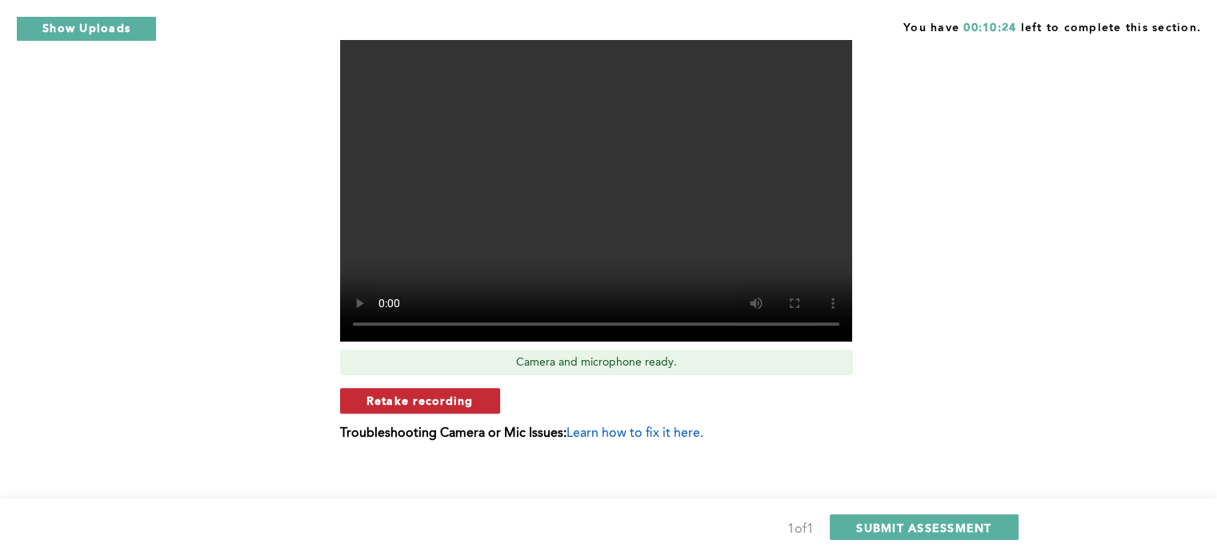
click at [429, 399] on span "Retake recording" at bounding box center [419, 400] width 107 height 15
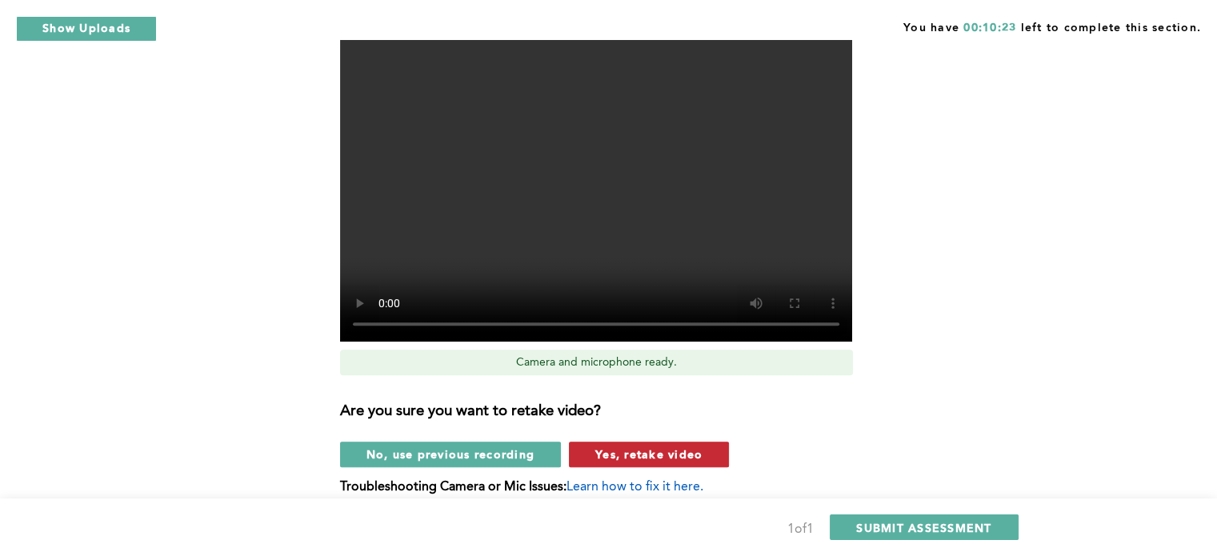
click at [657, 447] on span "Yes, retake video" at bounding box center [648, 453] width 107 height 15
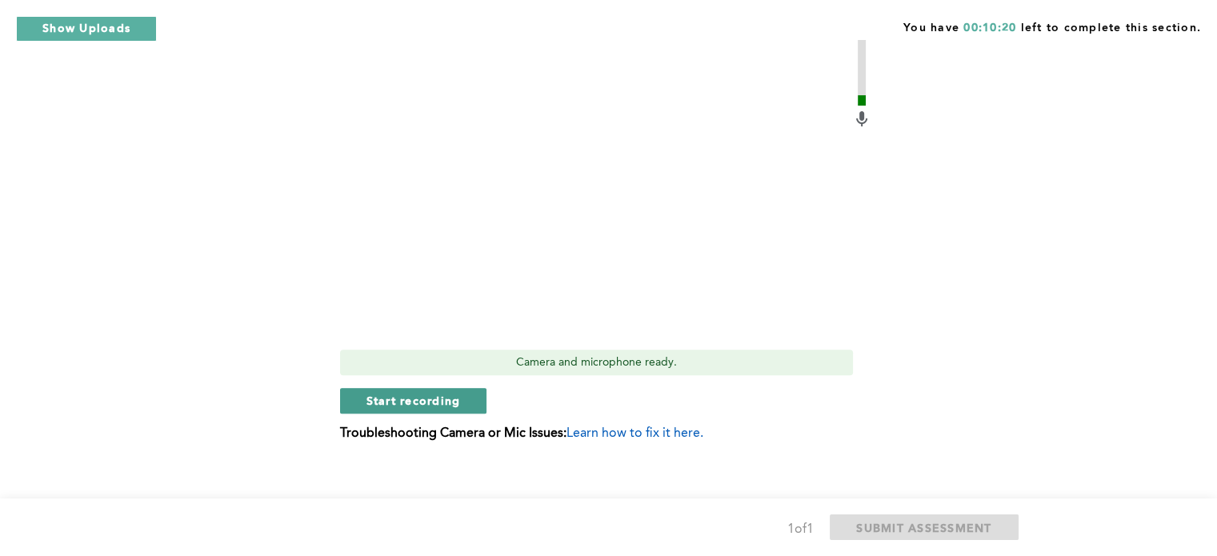
click at [423, 402] on span "Start recording" at bounding box center [413, 400] width 94 height 15
click at [467, 410] on button "Stop recording" at bounding box center [413, 401] width 146 height 26
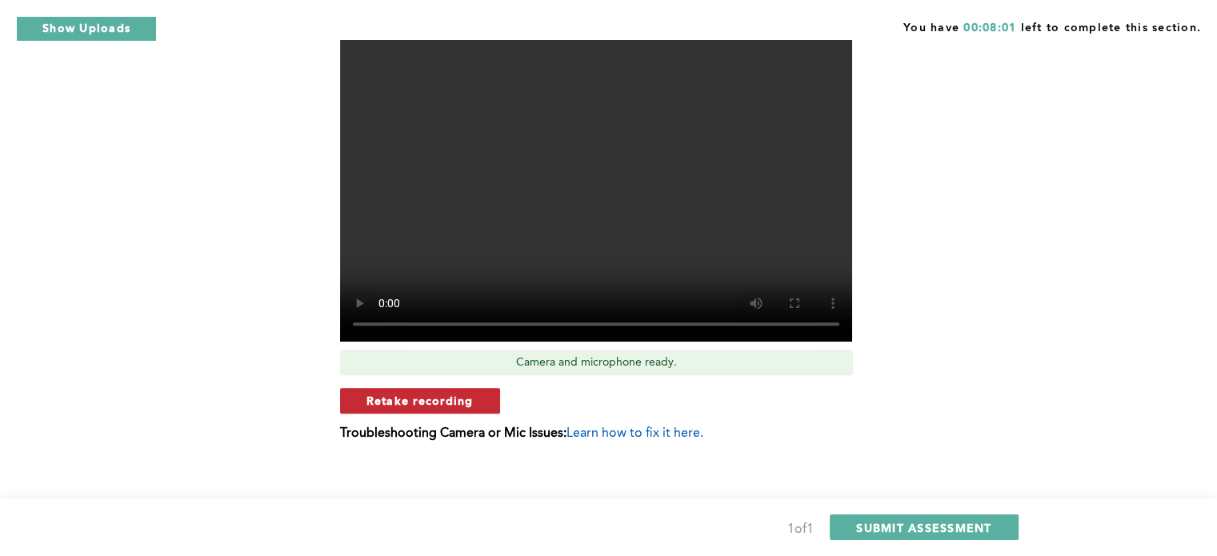
click at [461, 402] on span "Retake recording" at bounding box center [419, 400] width 107 height 15
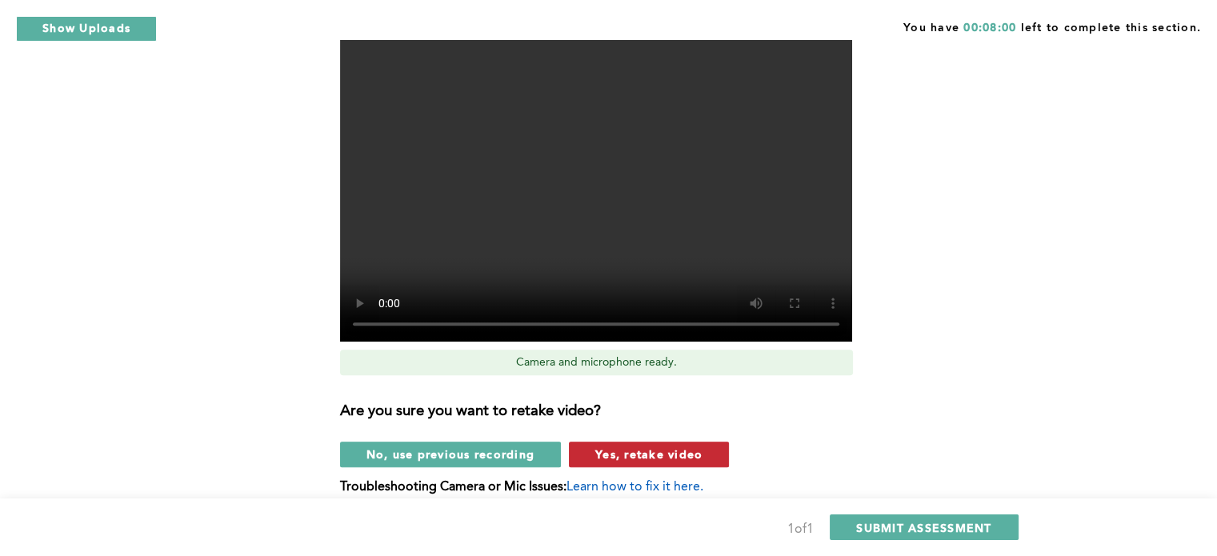
click at [645, 454] on span "Yes, retake video" at bounding box center [648, 453] width 107 height 15
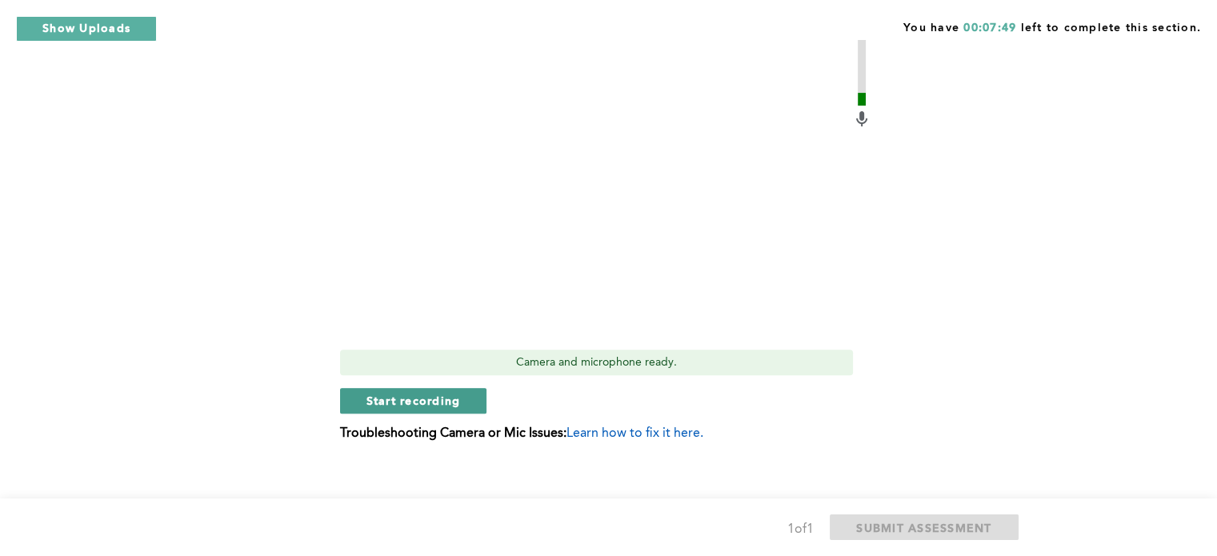
click at [417, 399] on span "Start recording" at bounding box center [413, 400] width 94 height 15
click at [436, 406] on span "Stop recording" at bounding box center [413, 400] width 94 height 15
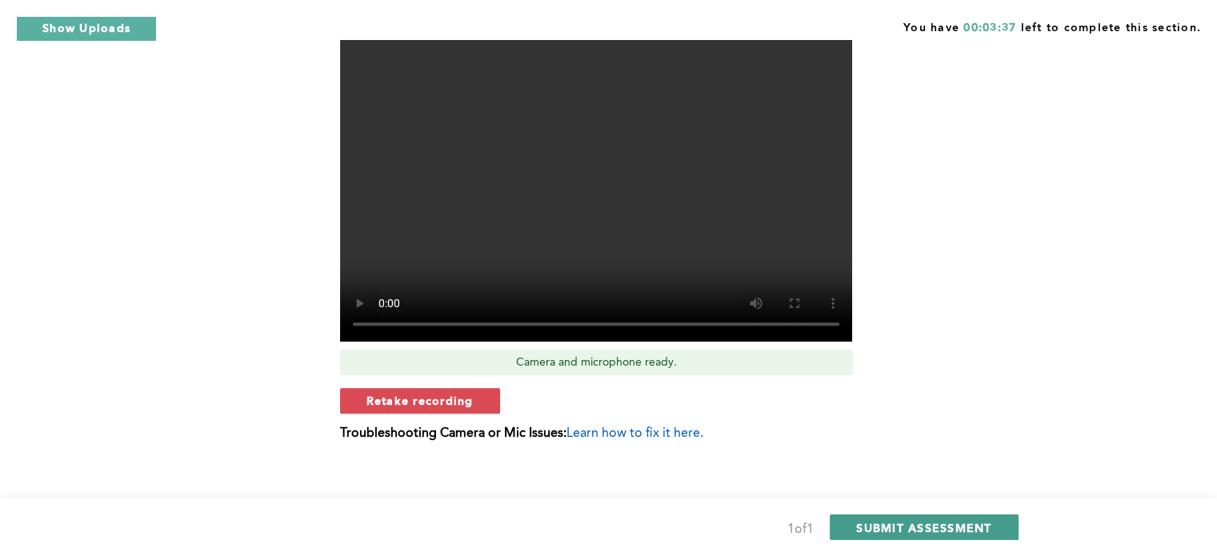
click at [930, 530] on span "SUBMIT ASSESSMENT" at bounding box center [923, 527] width 135 height 15
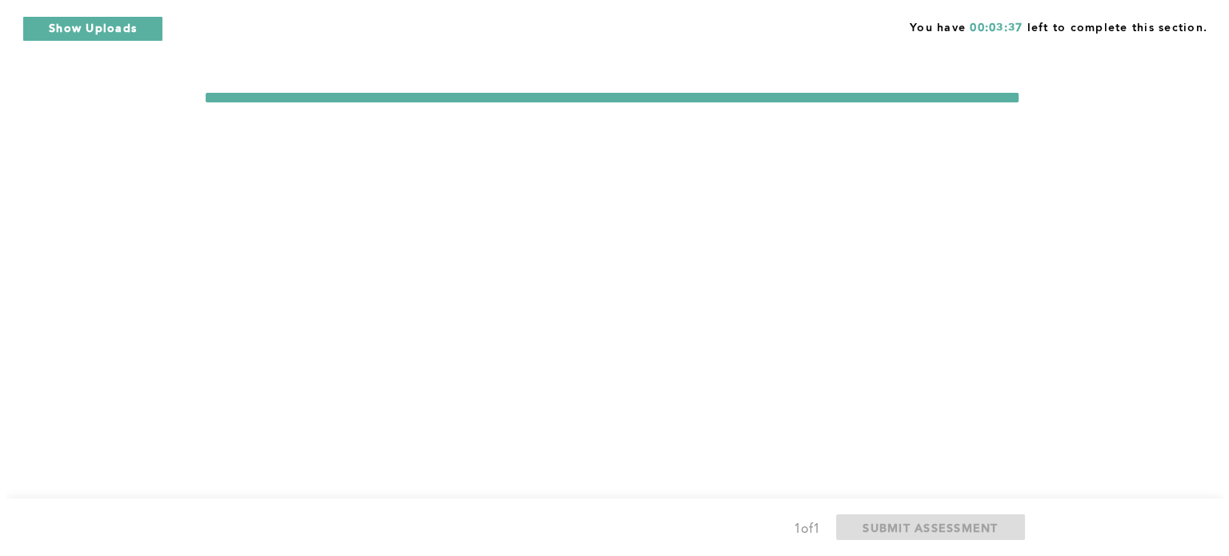
scroll to position [0, 0]
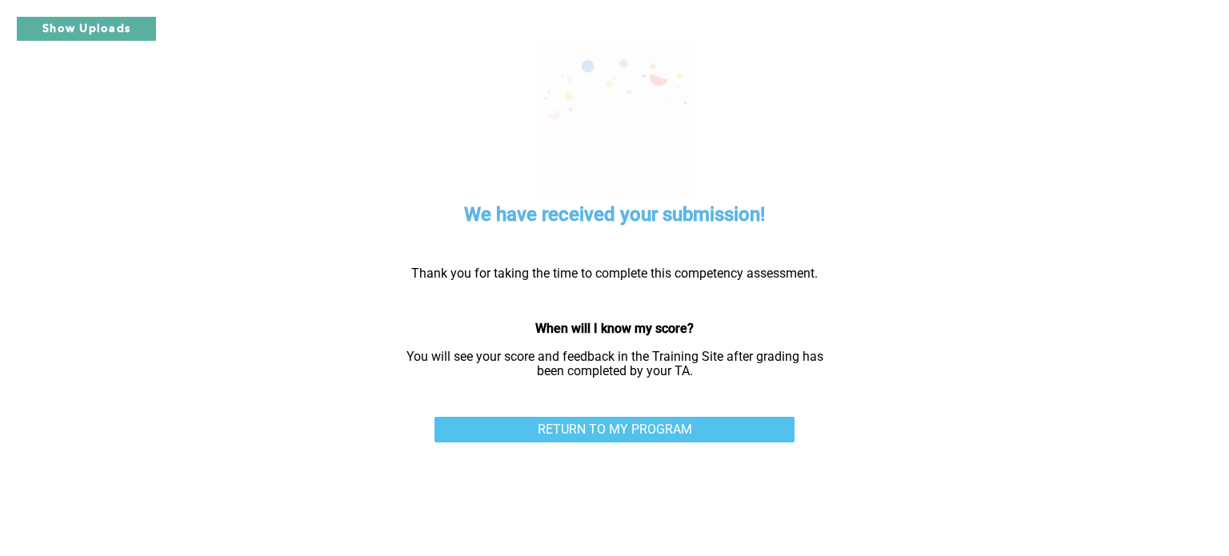
click at [690, 431] on link "RETURN TO MY PROGRAM" at bounding box center [614, 430] width 360 height 26
